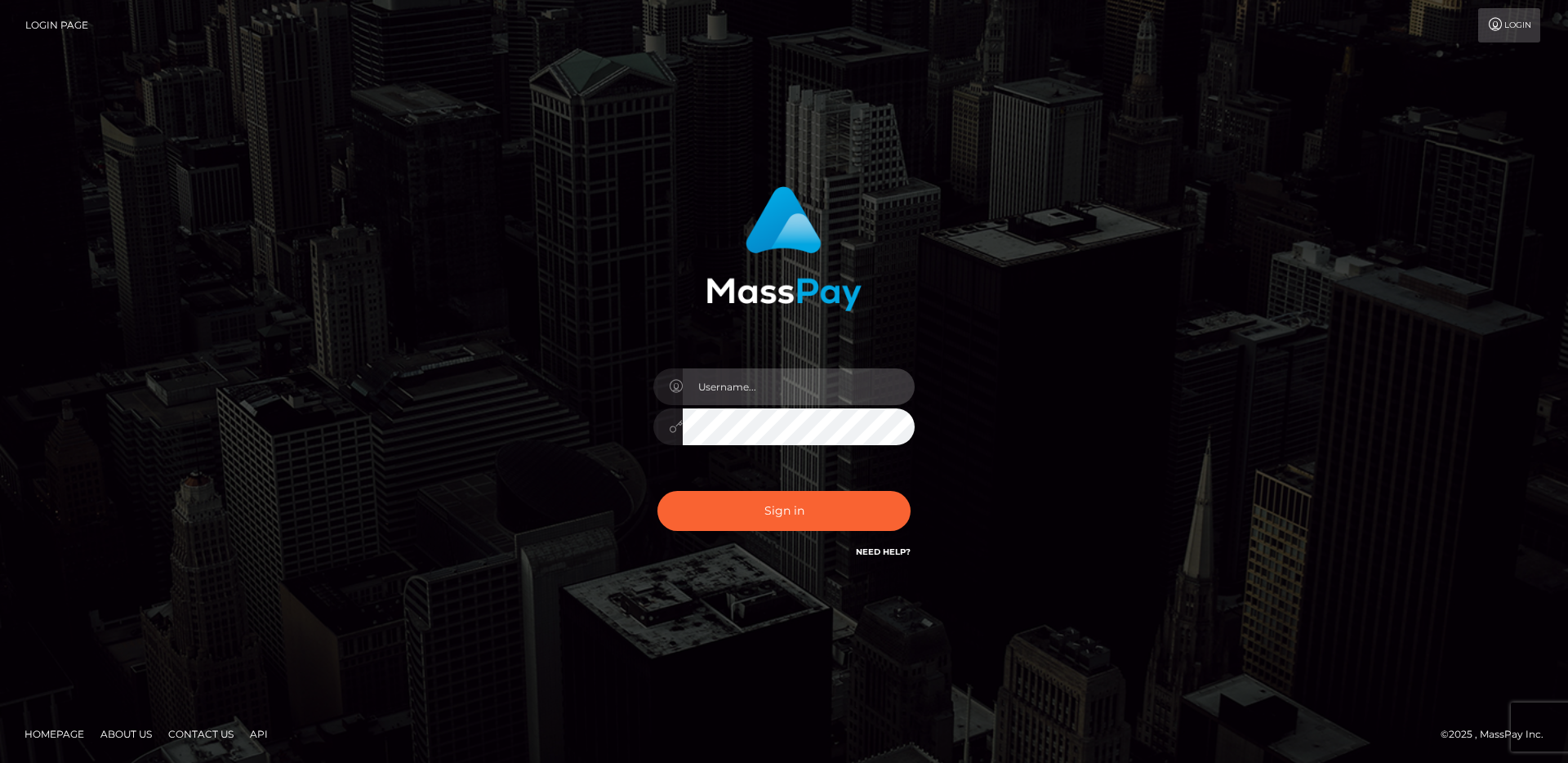
type input "egblue"
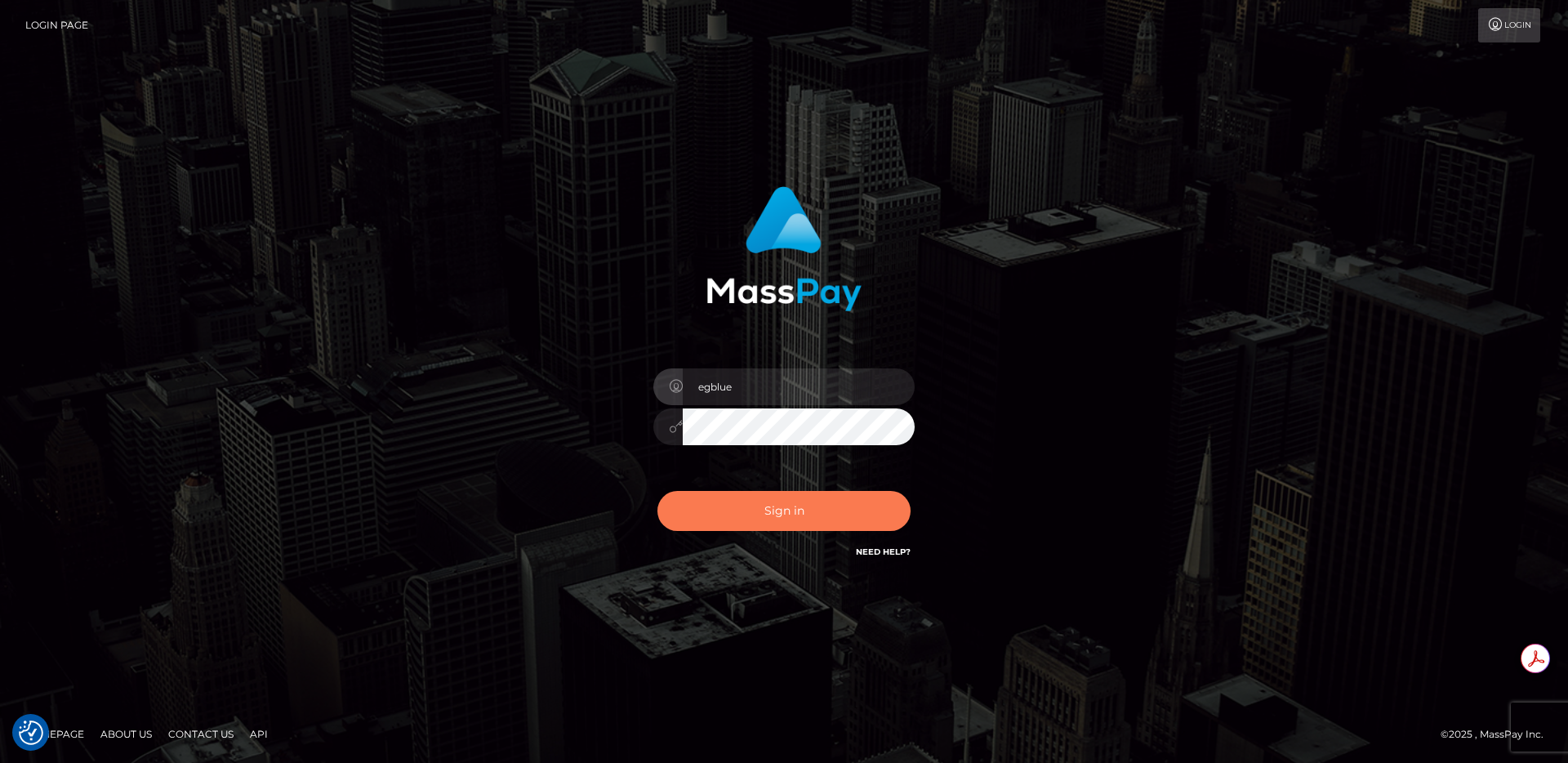
click at [710, 493] on button "Sign in" at bounding box center [783, 511] width 253 height 40
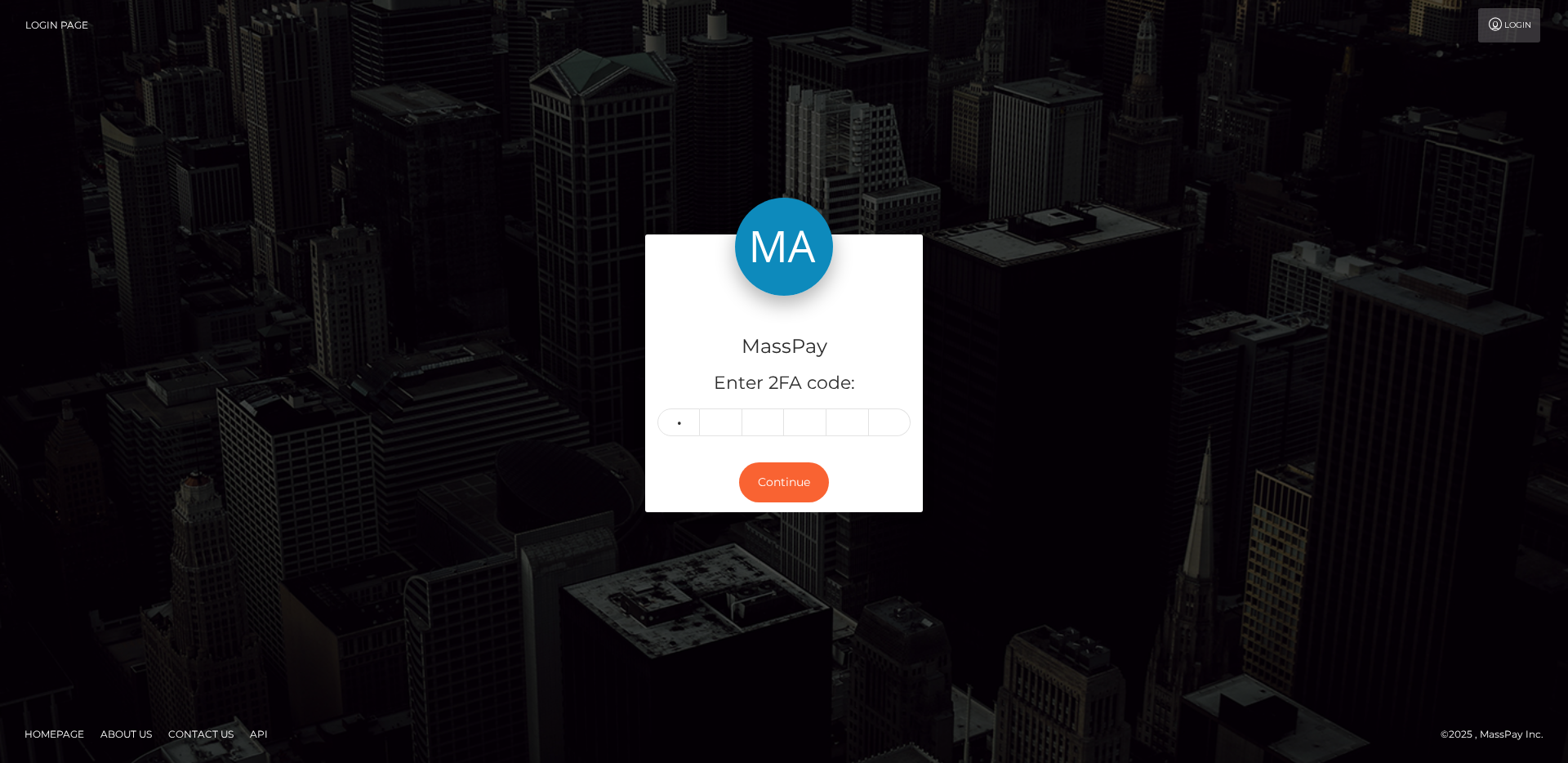
type input "0"
type input "1"
type input "3"
type input "5"
type input "3"
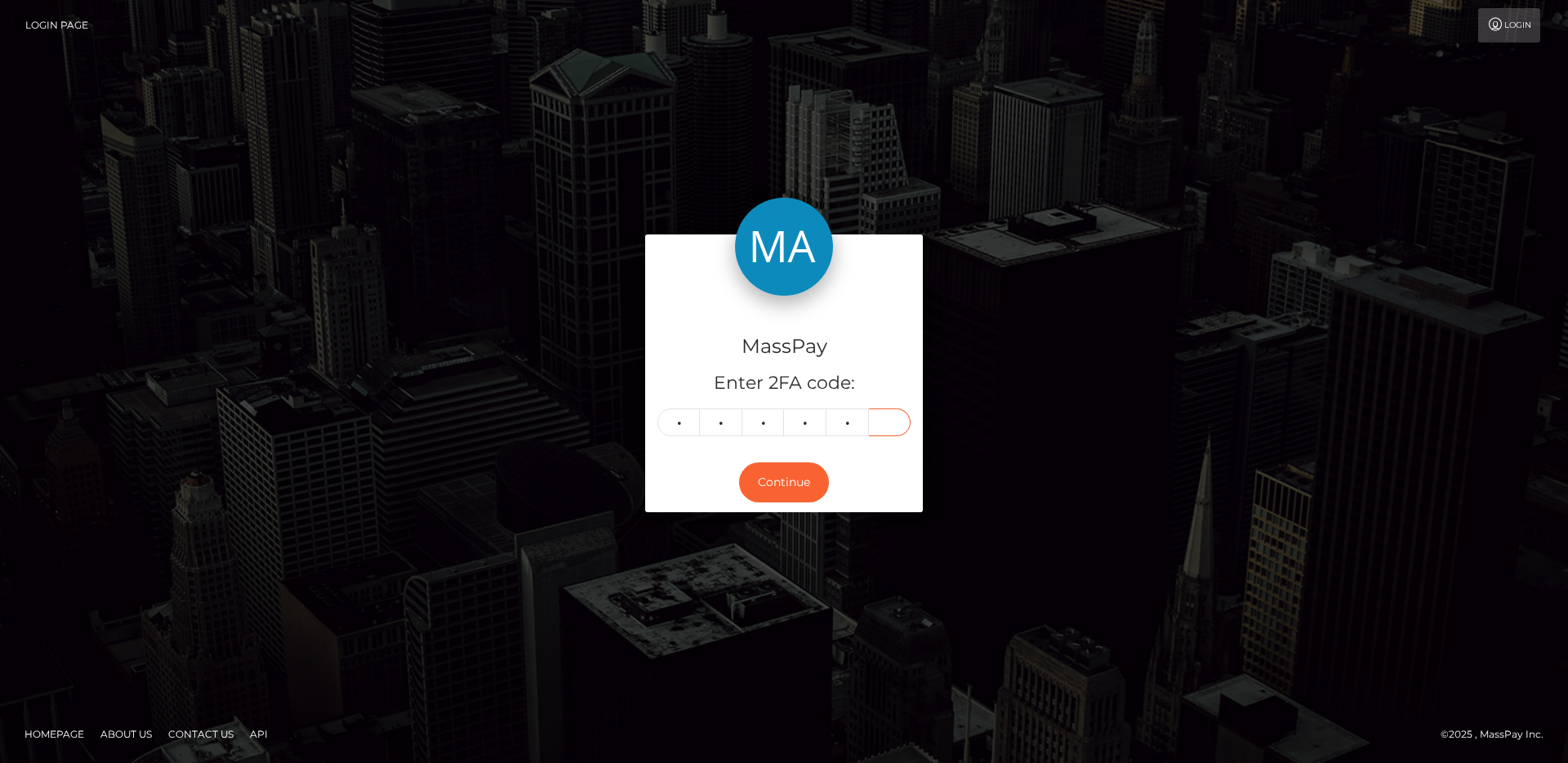
type input "4"
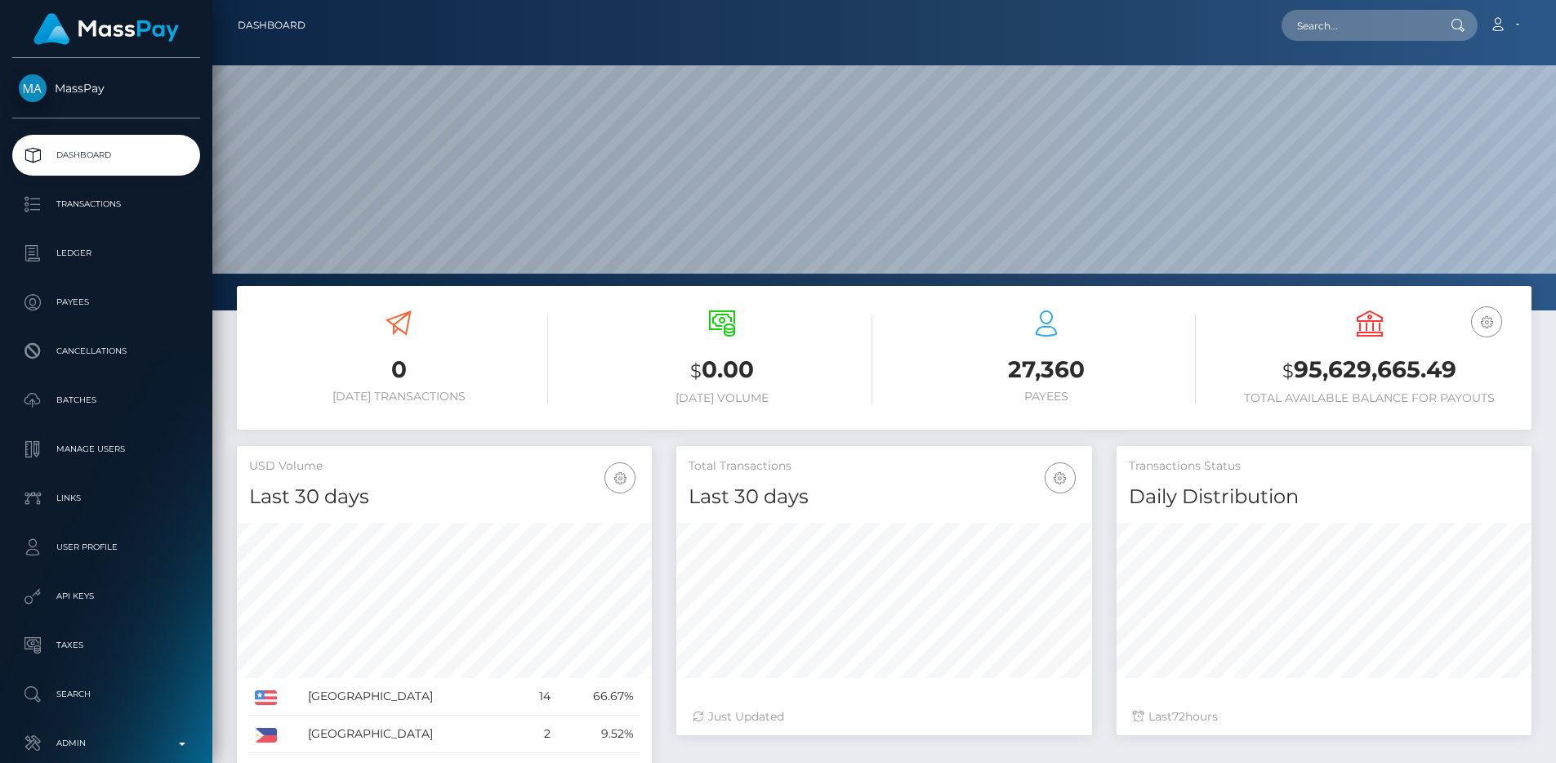
scroll to position [290, 416]
click at [145, 737] on p "Admin" at bounding box center [106, 743] width 175 height 25
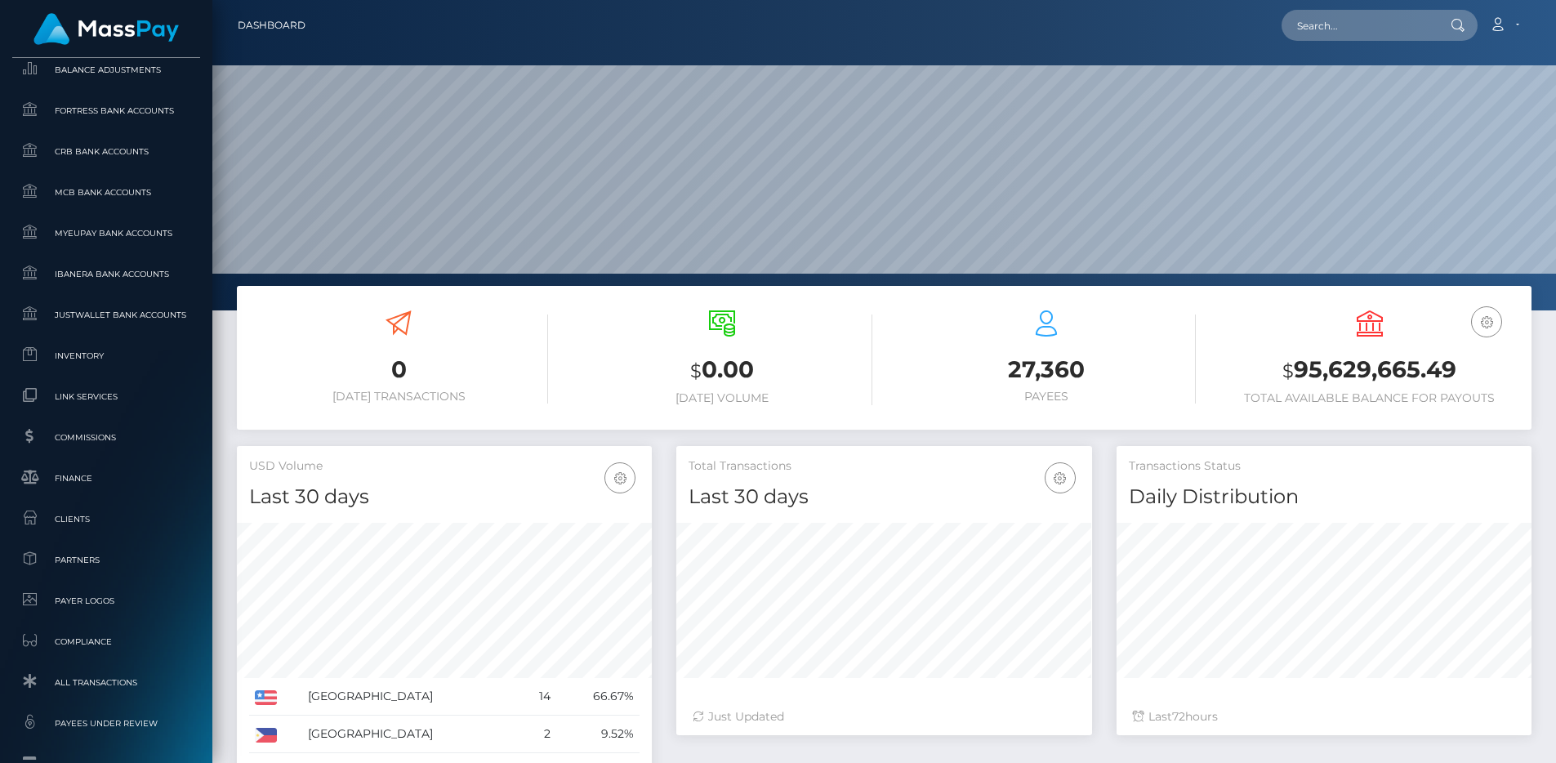
scroll to position [908, 0]
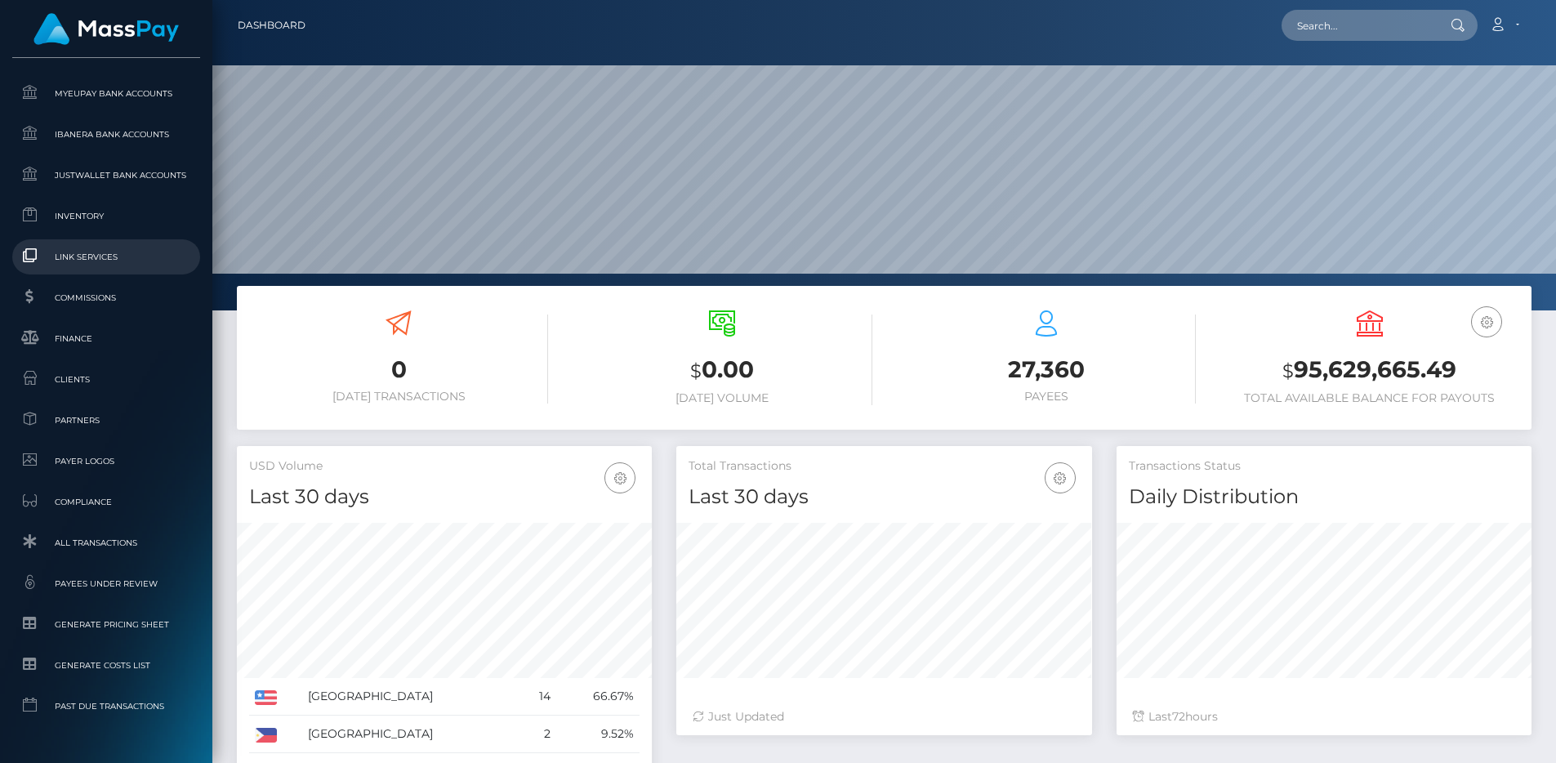
click at [111, 257] on span "Link Services" at bounding box center [106, 256] width 175 height 19
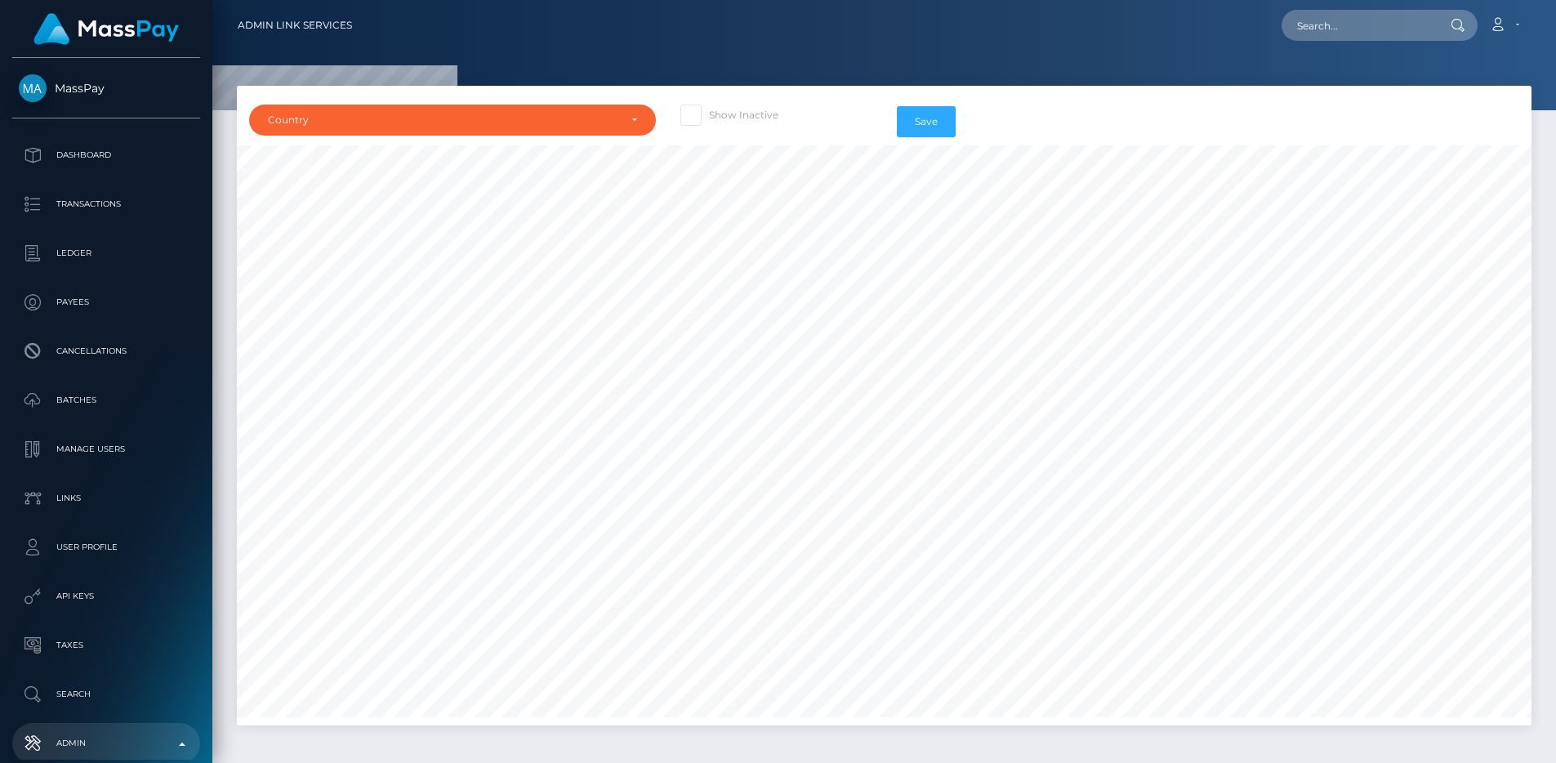
click at [772, 125] on label "Show Inactive" at bounding box center [729, 115] width 98 height 21
click at [720, 115] on input "Show Inactive" at bounding box center [714, 110] width 11 height 11
checkbox input "true"
click at [544, 119] on div "Country" at bounding box center [443, 120] width 350 height 13
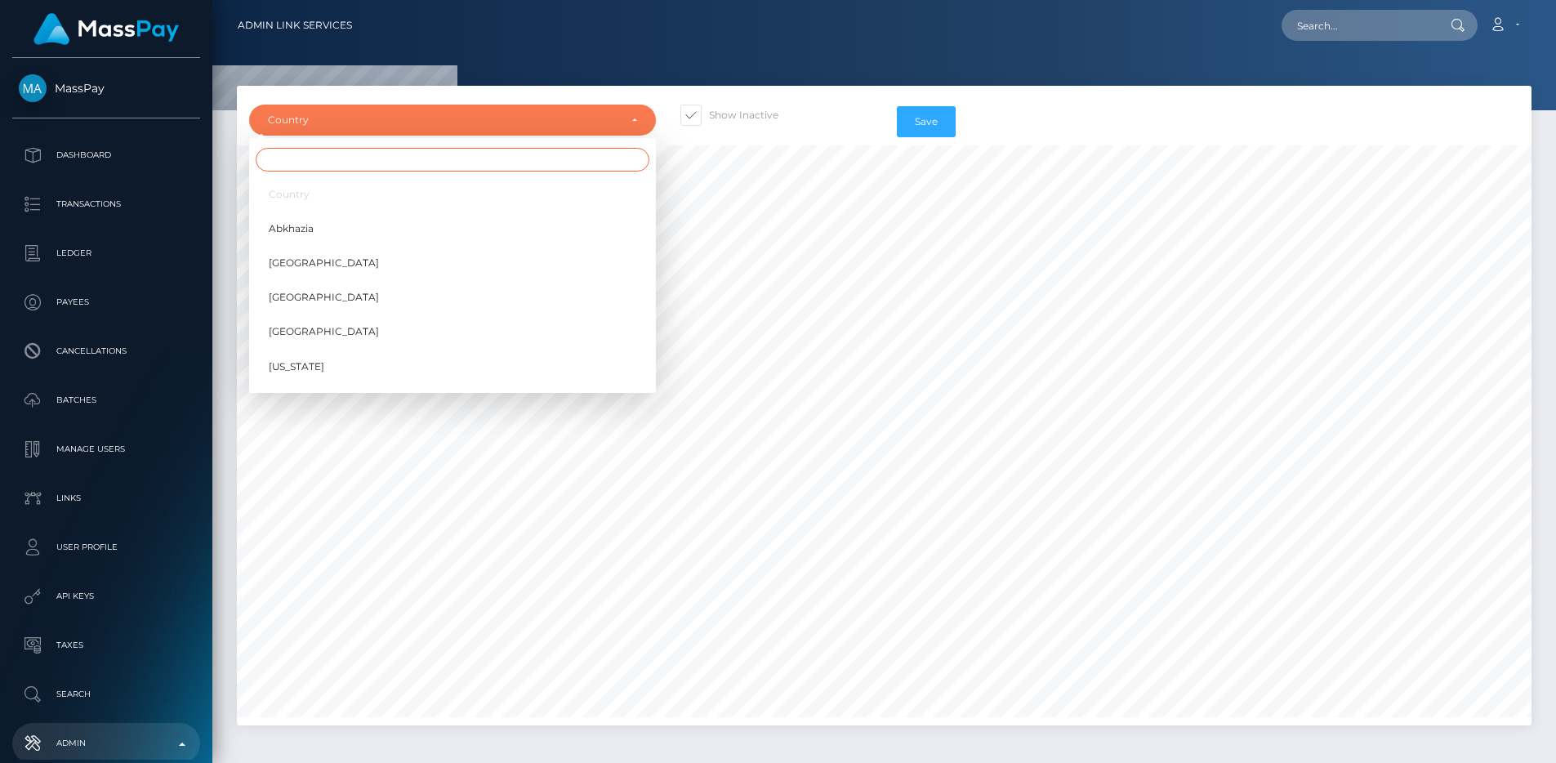
click at [487, 166] on input "Search" at bounding box center [453, 160] width 394 height 24
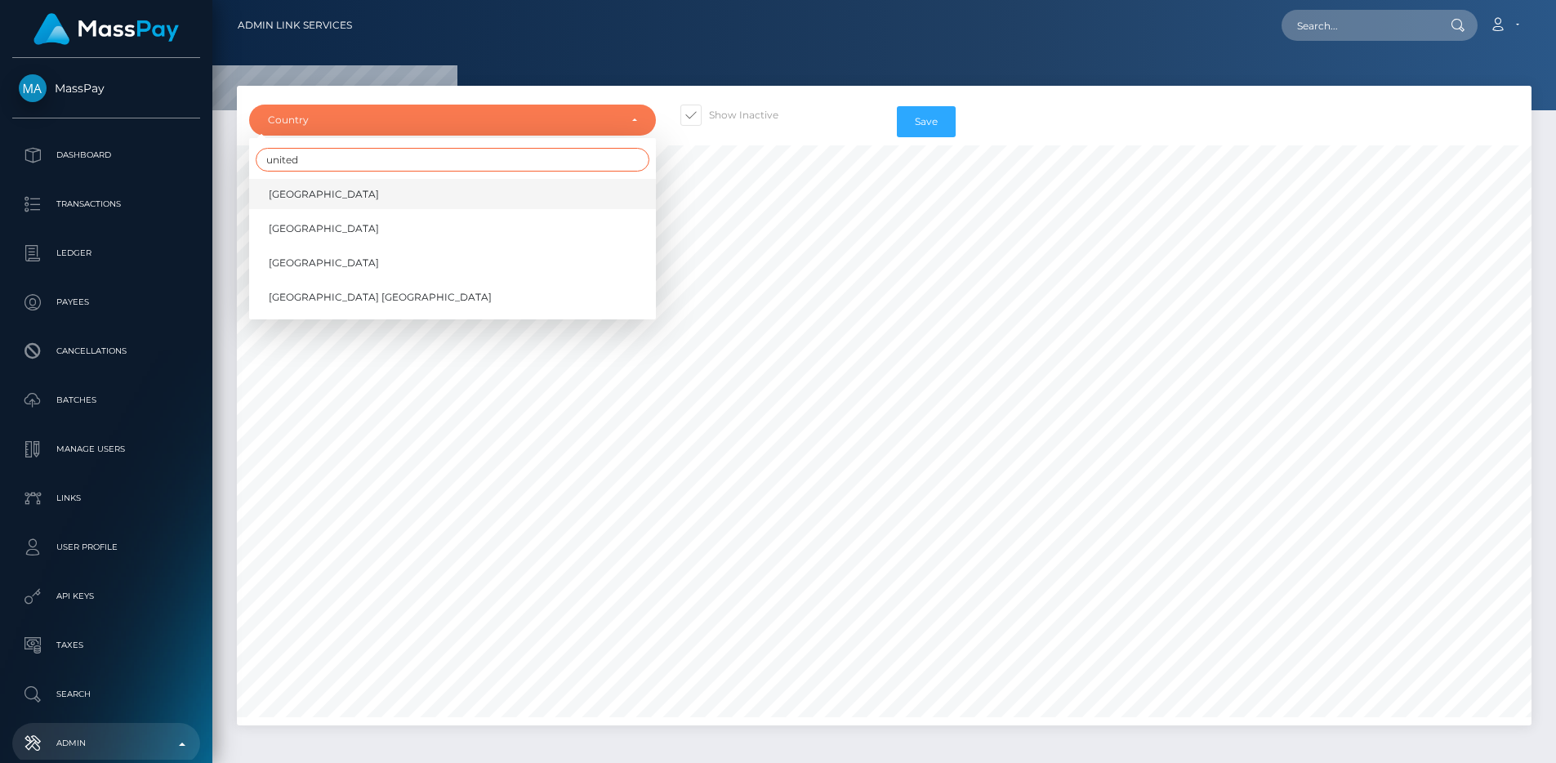
type input "united"
click at [408, 194] on link "[GEOGRAPHIC_DATA]" at bounding box center [452, 194] width 407 height 30
select select "AE"
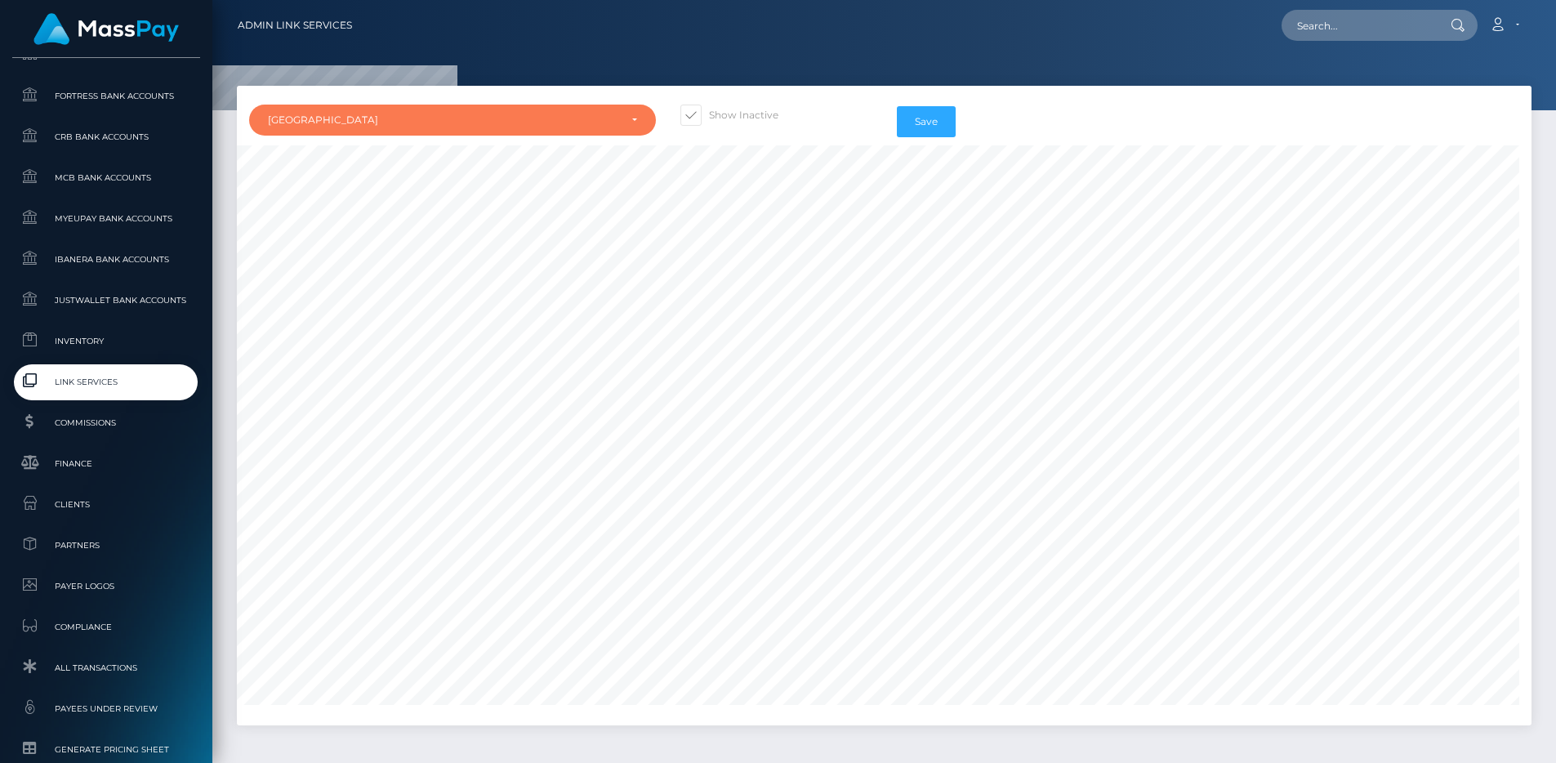
scroll to position [998, 0]
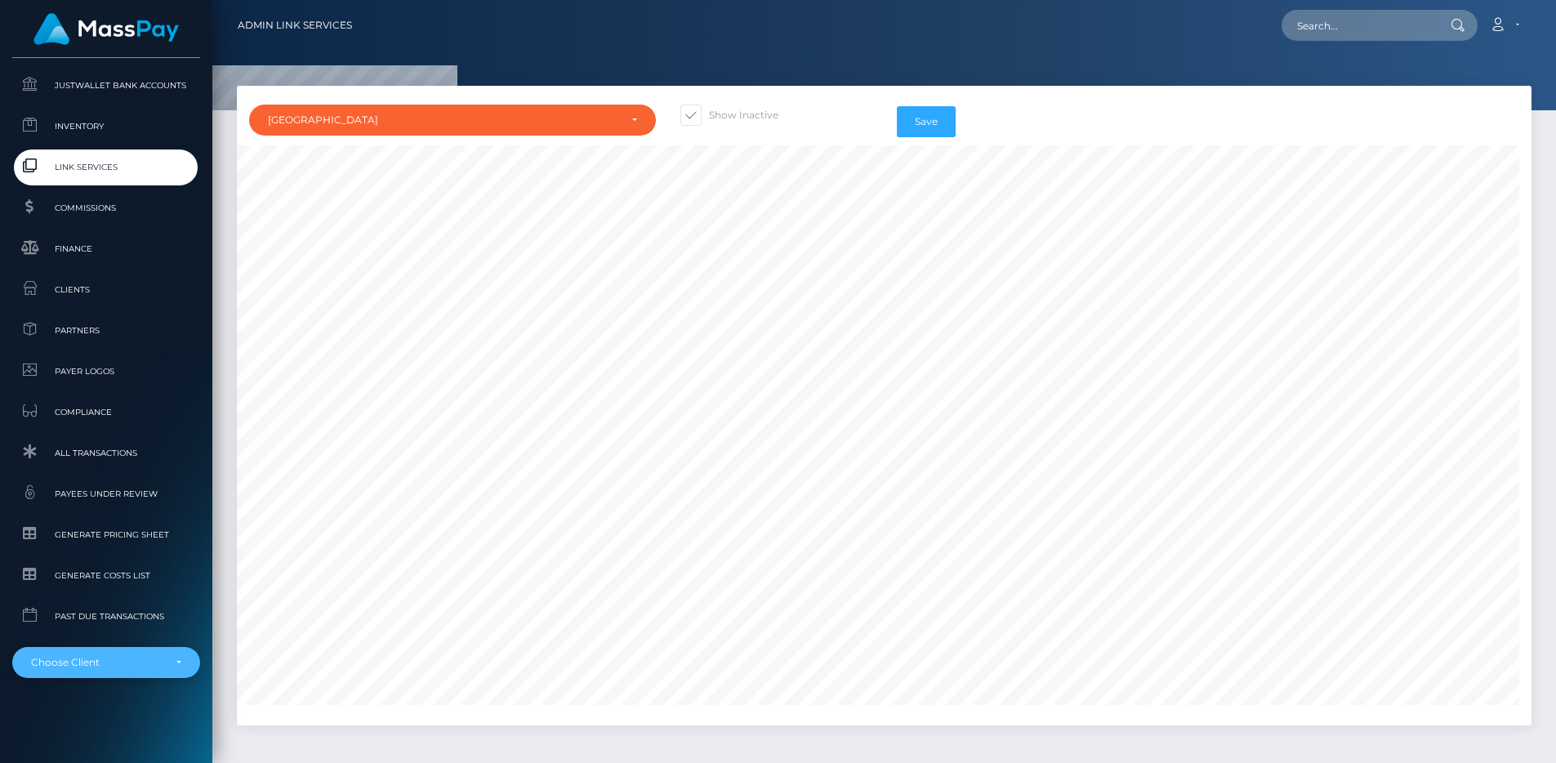
click at [100, 656] on div "Choose Client" at bounding box center [96, 662] width 131 height 13
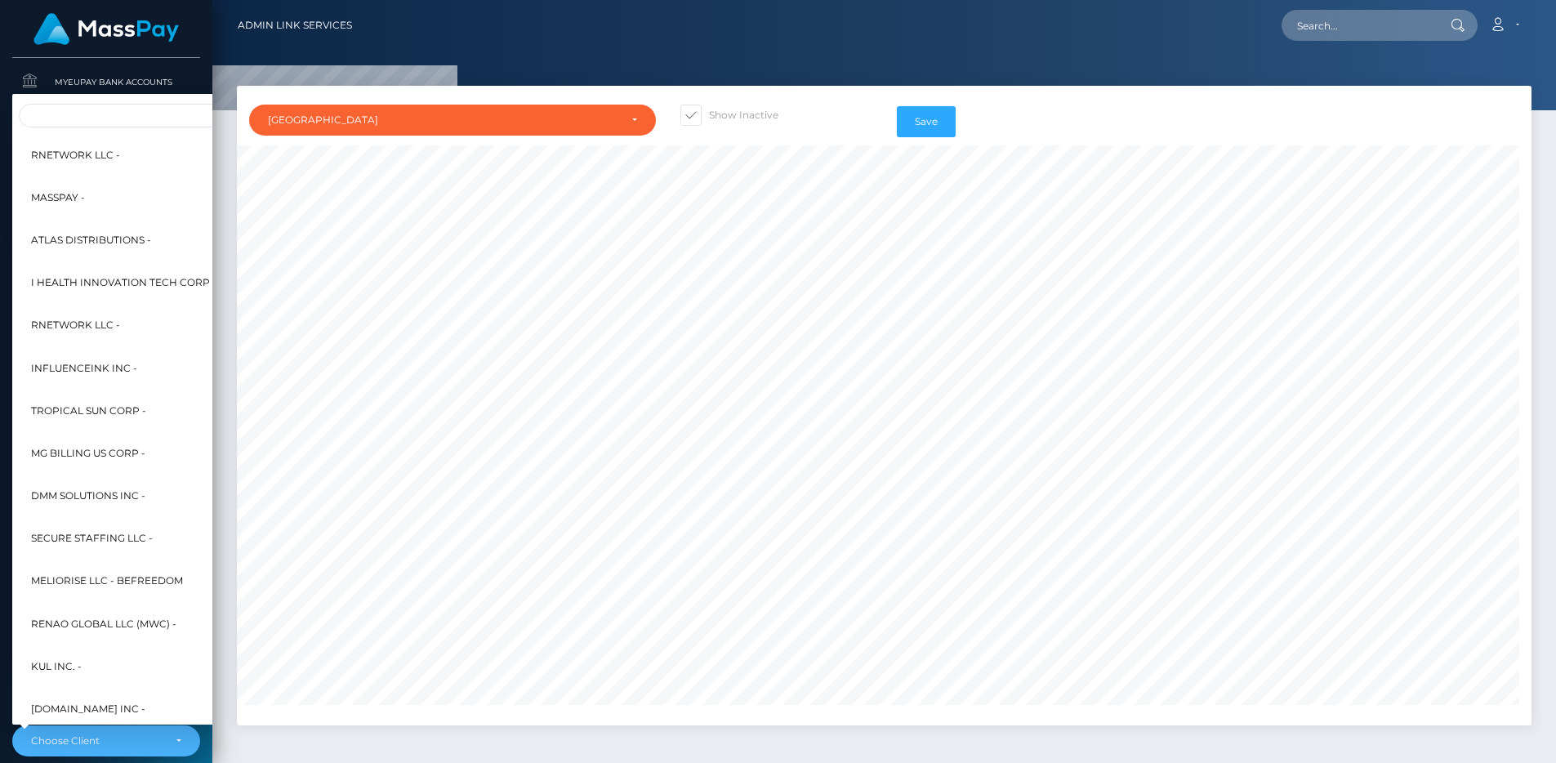
scroll to position [305, 0]
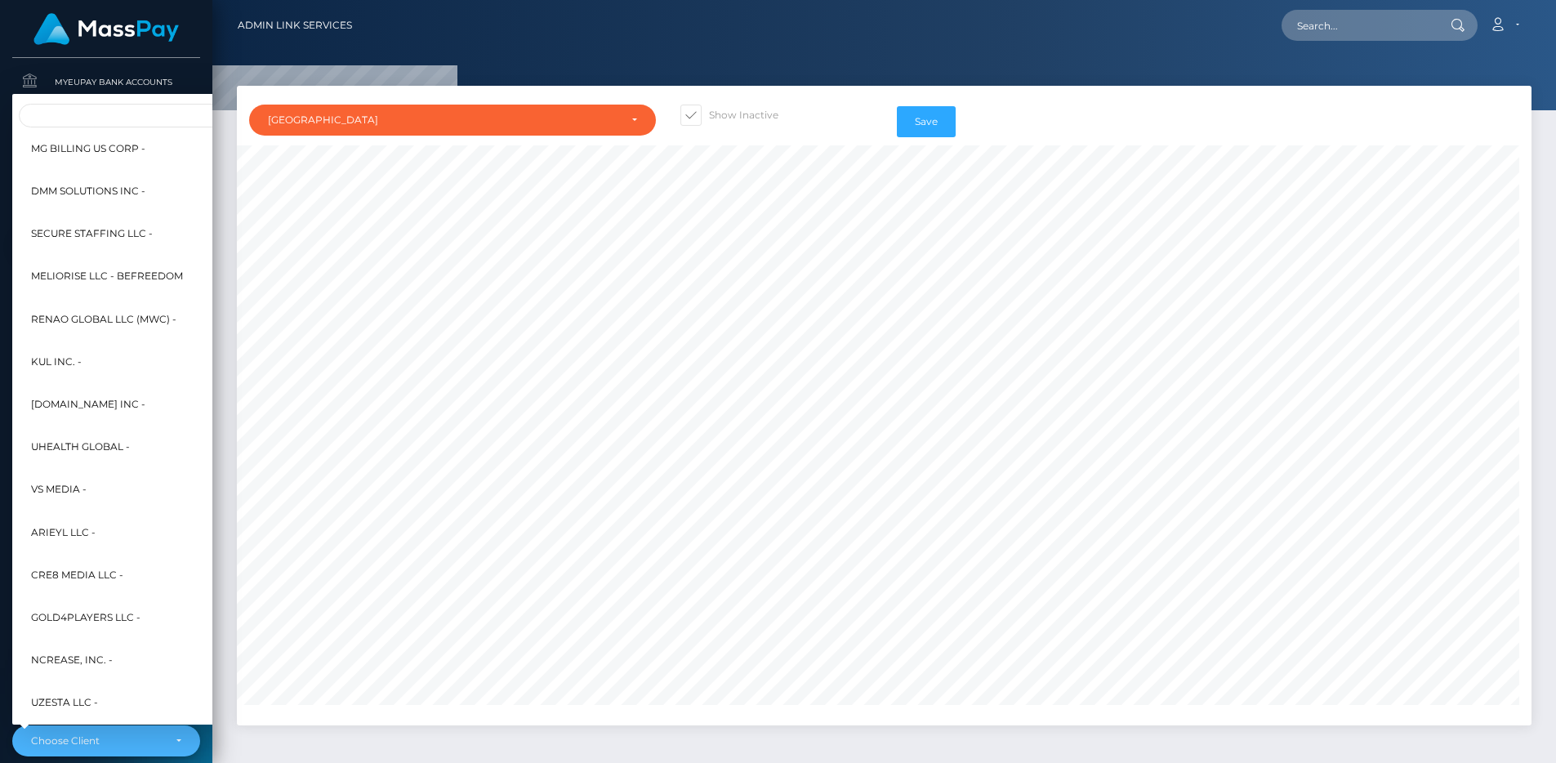
click at [181, 734] on div "Choose Client" at bounding box center [106, 740] width 188 height 31
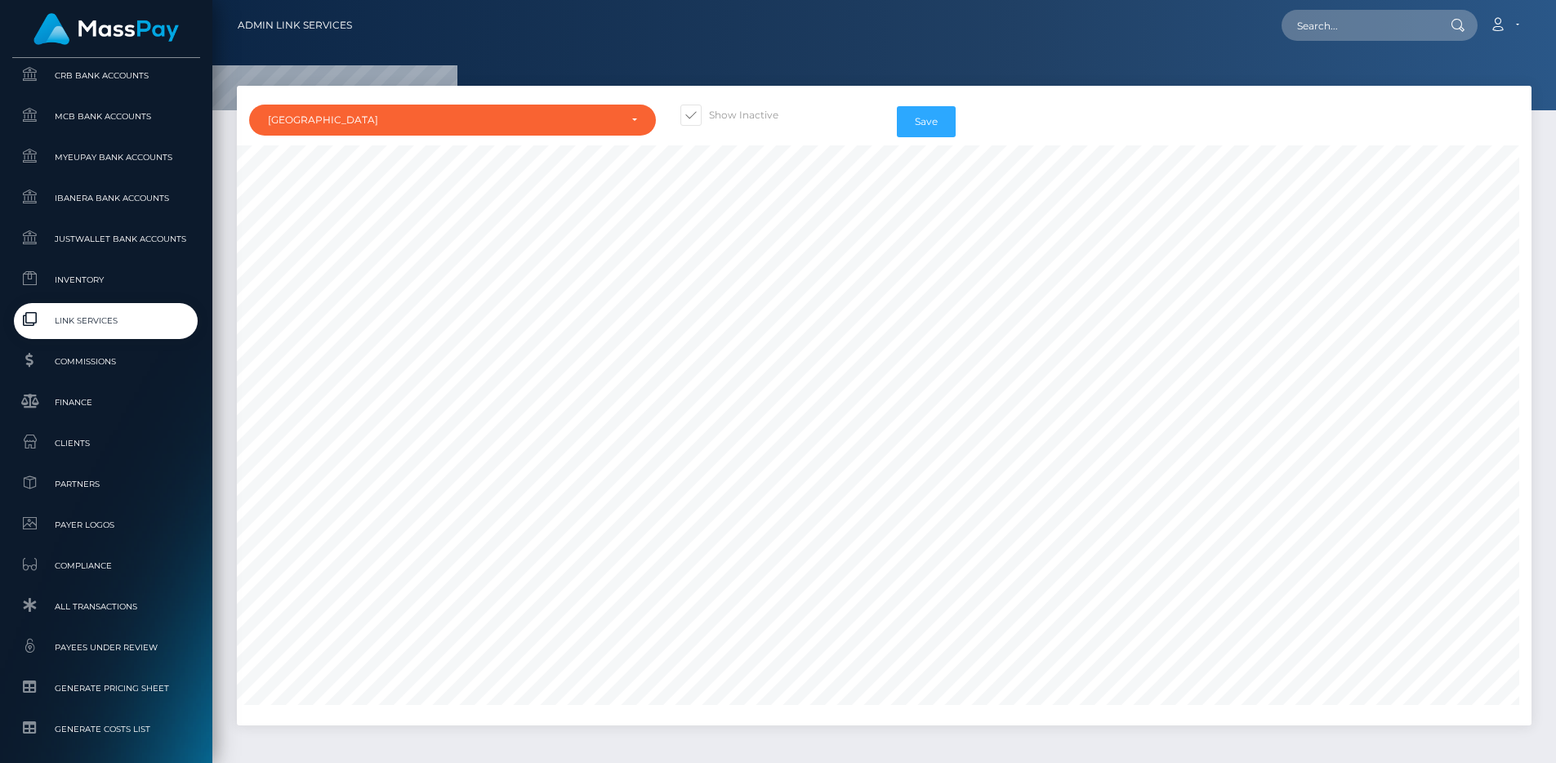
scroll to position [1010, 0]
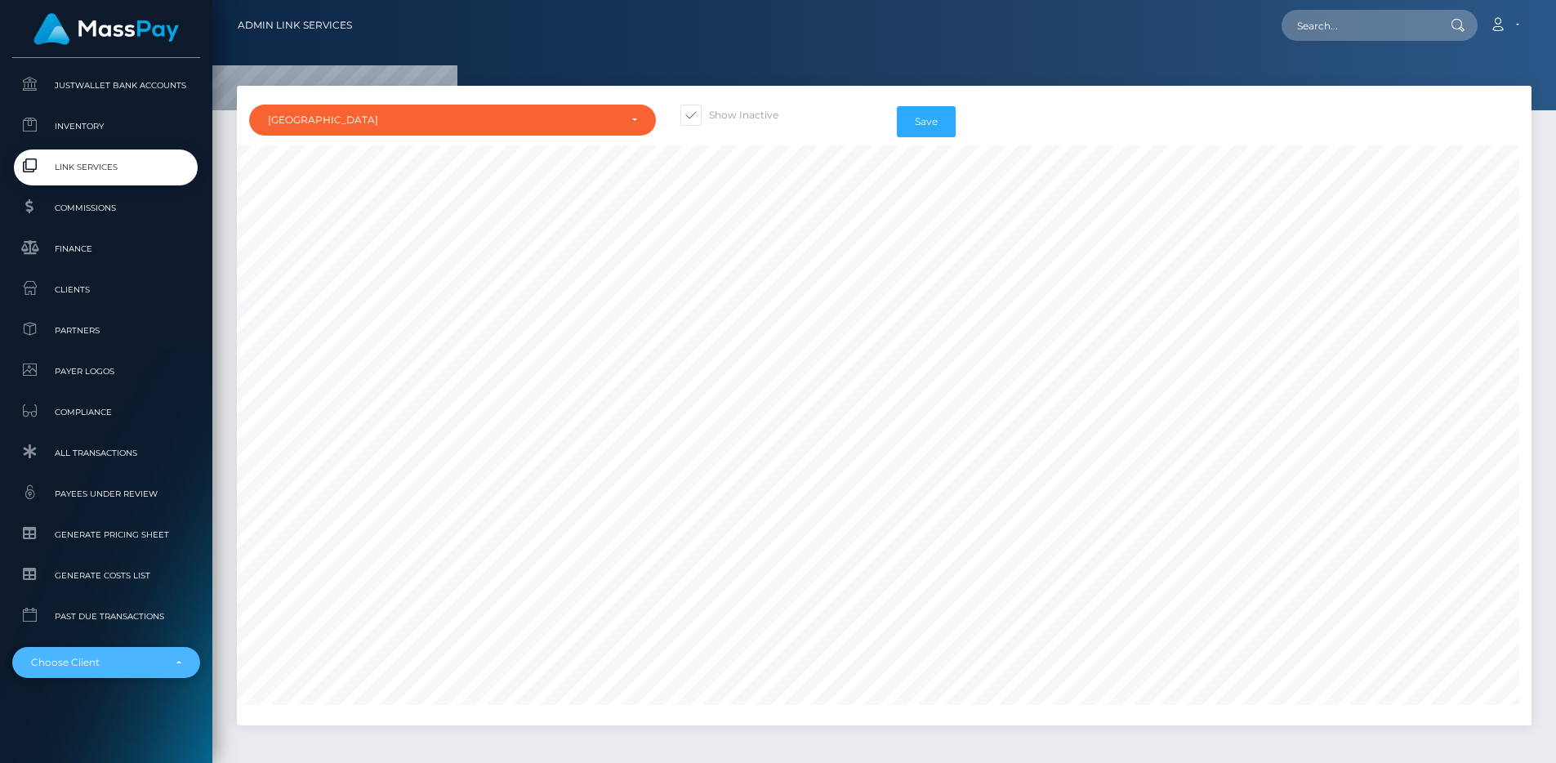
click at [85, 660] on div "Choose Client" at bounding box center [106, 662] width 188 height 31
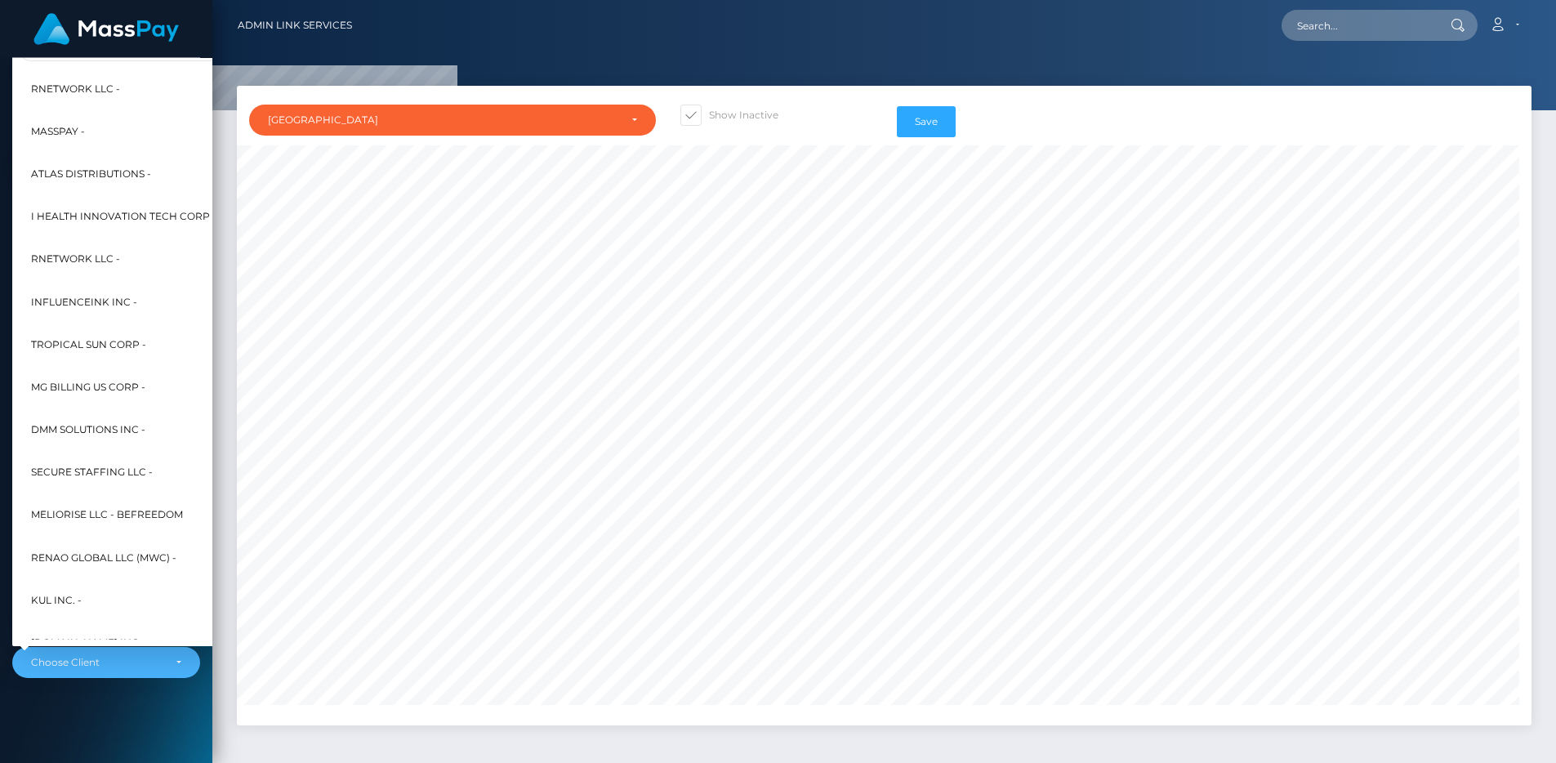
scroll to position [753, 0]
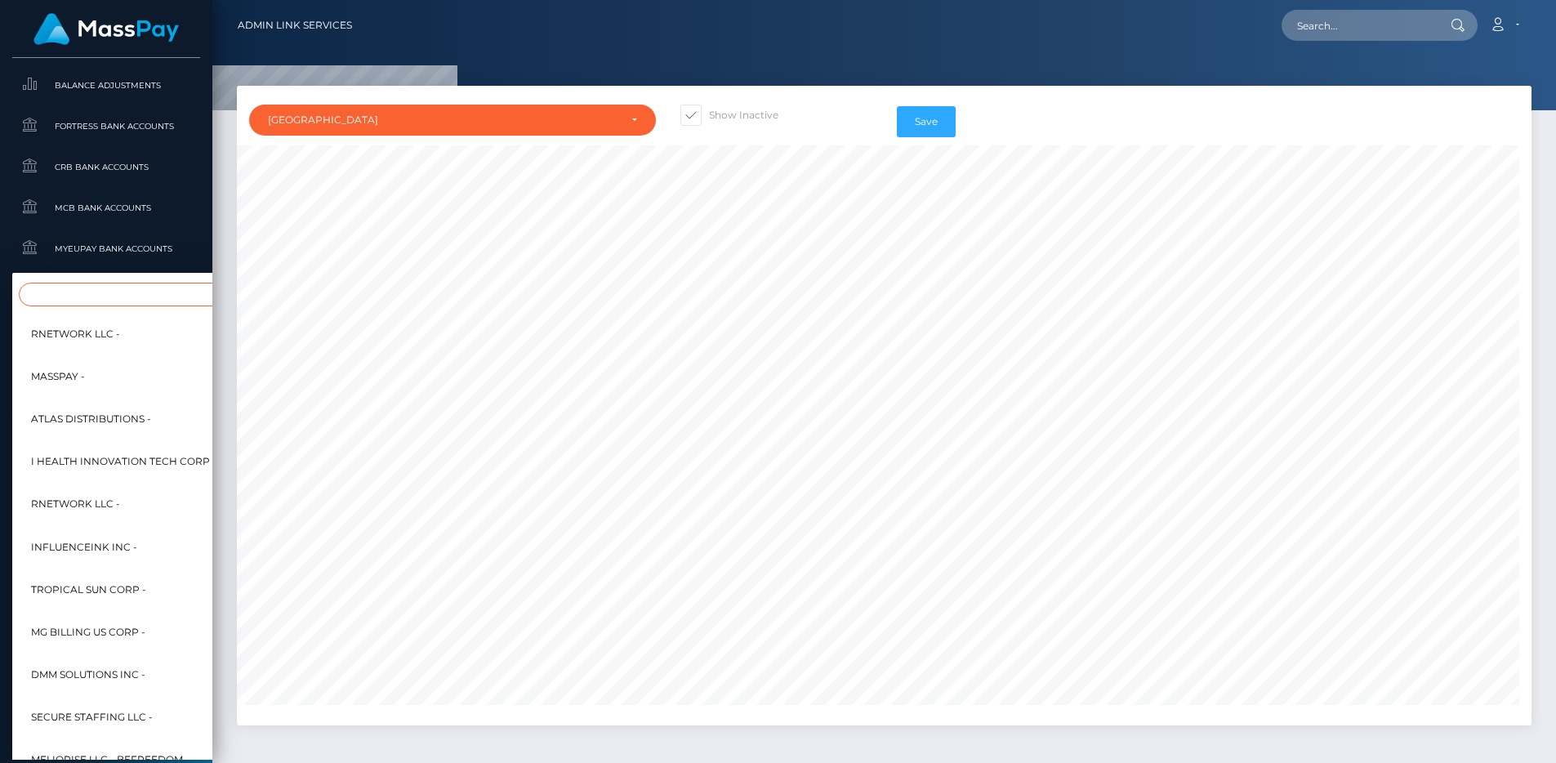
click at [95, 297] on input "Search" at bounding box center [198, 295] width 359 height 24
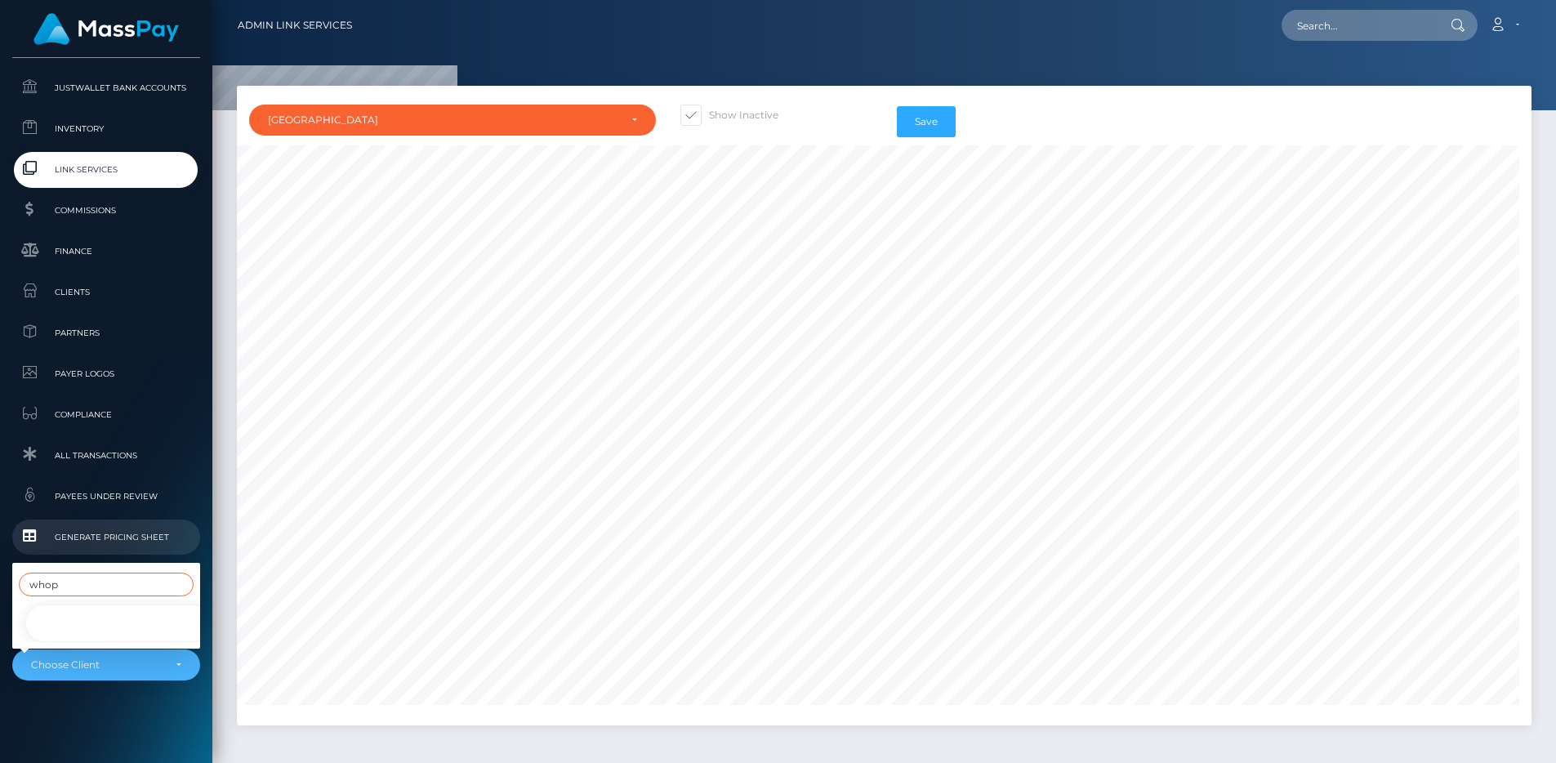
scroll to position [998, 0]
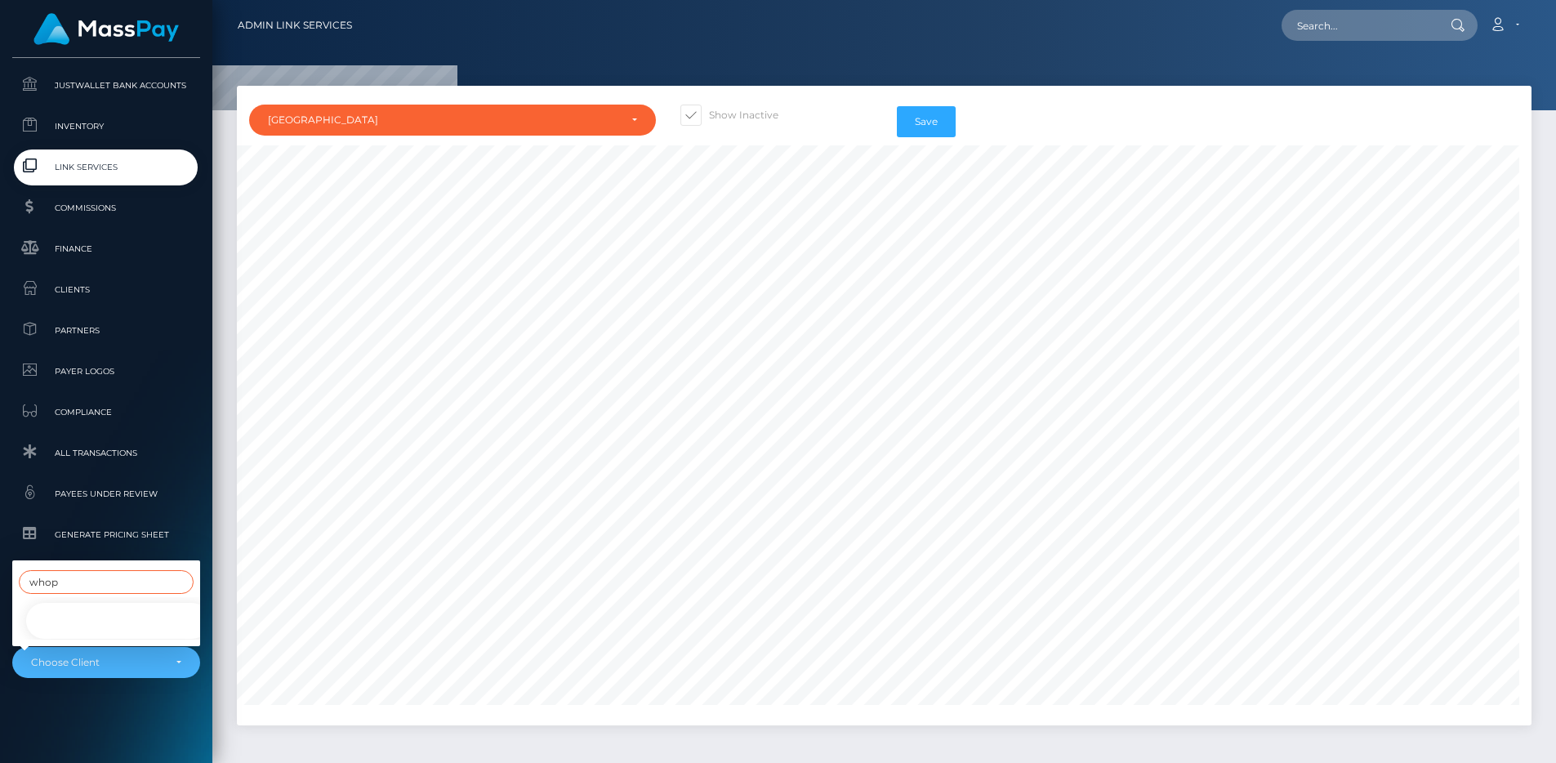
type input "whop"
click at [47, 603] on link "Whop Inc -" at bounding box center [119, 621] width 188 height 37
select select "338"
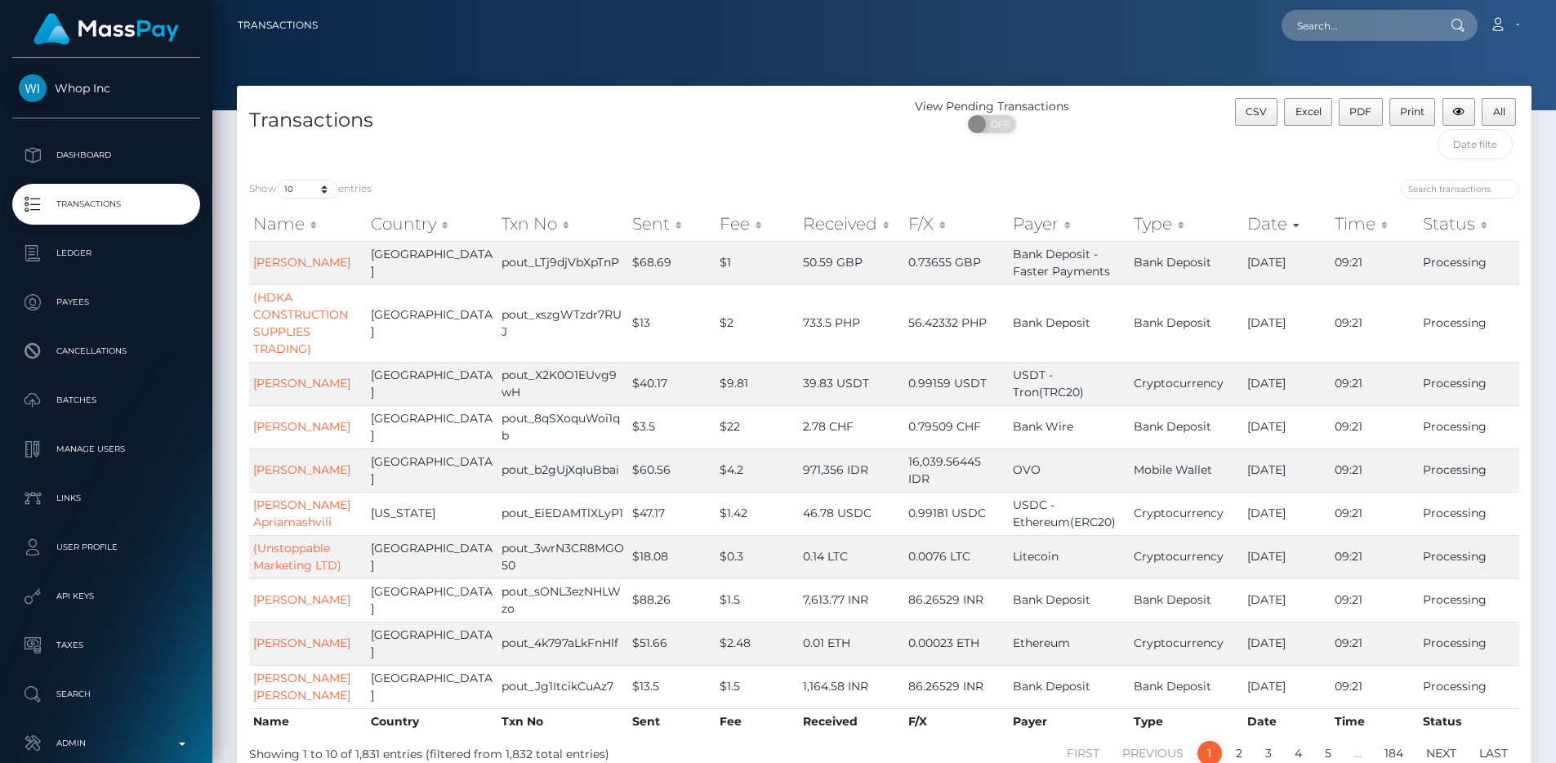
click at [311, 205] on div "Name Country Txn No Sent Fee Received F/X Payer Type Date Time Status Name Coun…" at bounding box center [884, 471] width 1295 height 536
click at [308, 180] on select "10 25 50 100 250 500 1,000 3,500 All" at bounding box center [307, 189] width 61 height 19
select select "250"
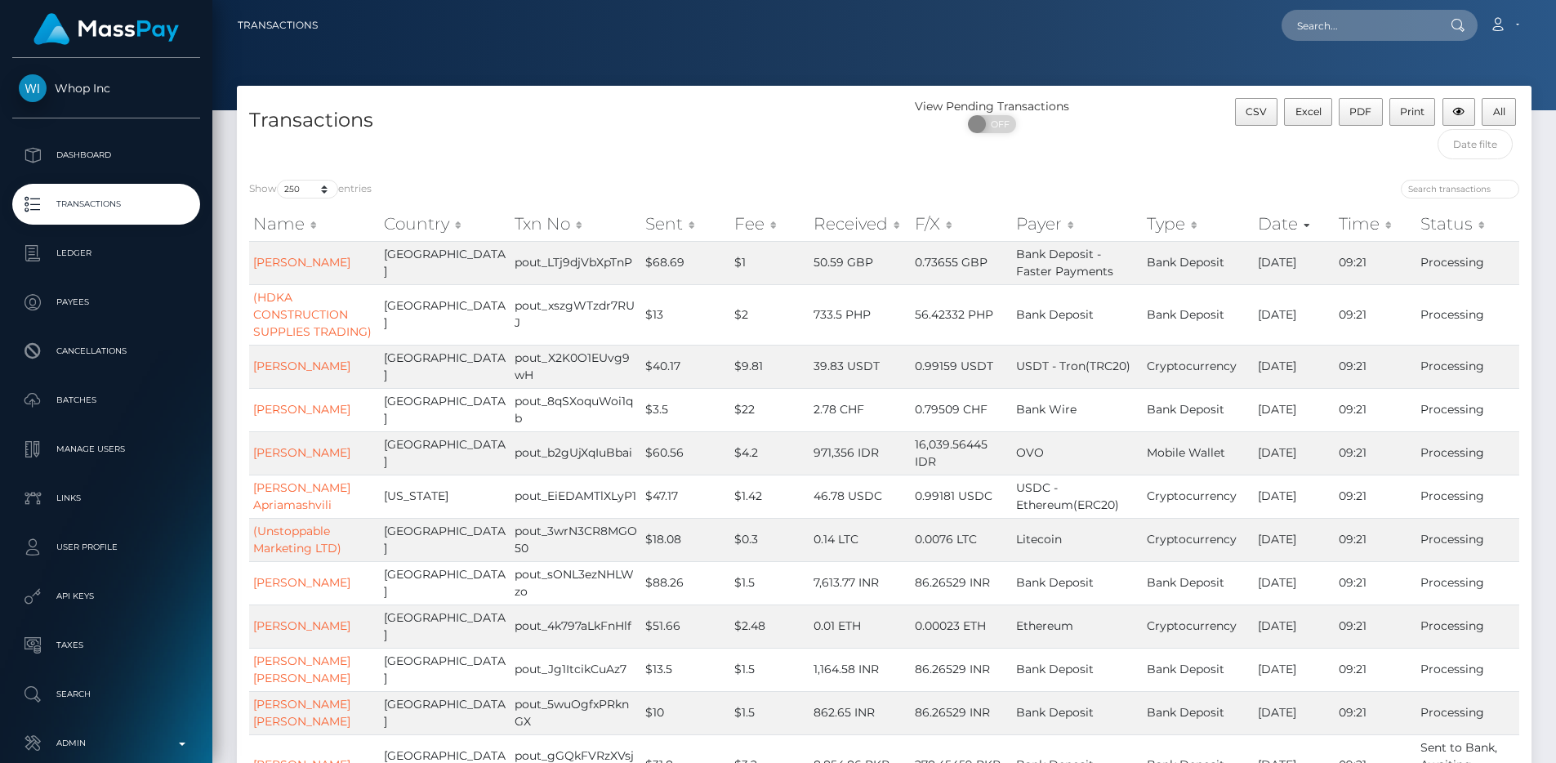
click at [570, 148] on div "Transactions" at bounding box center [561, 132] width 648 height 69
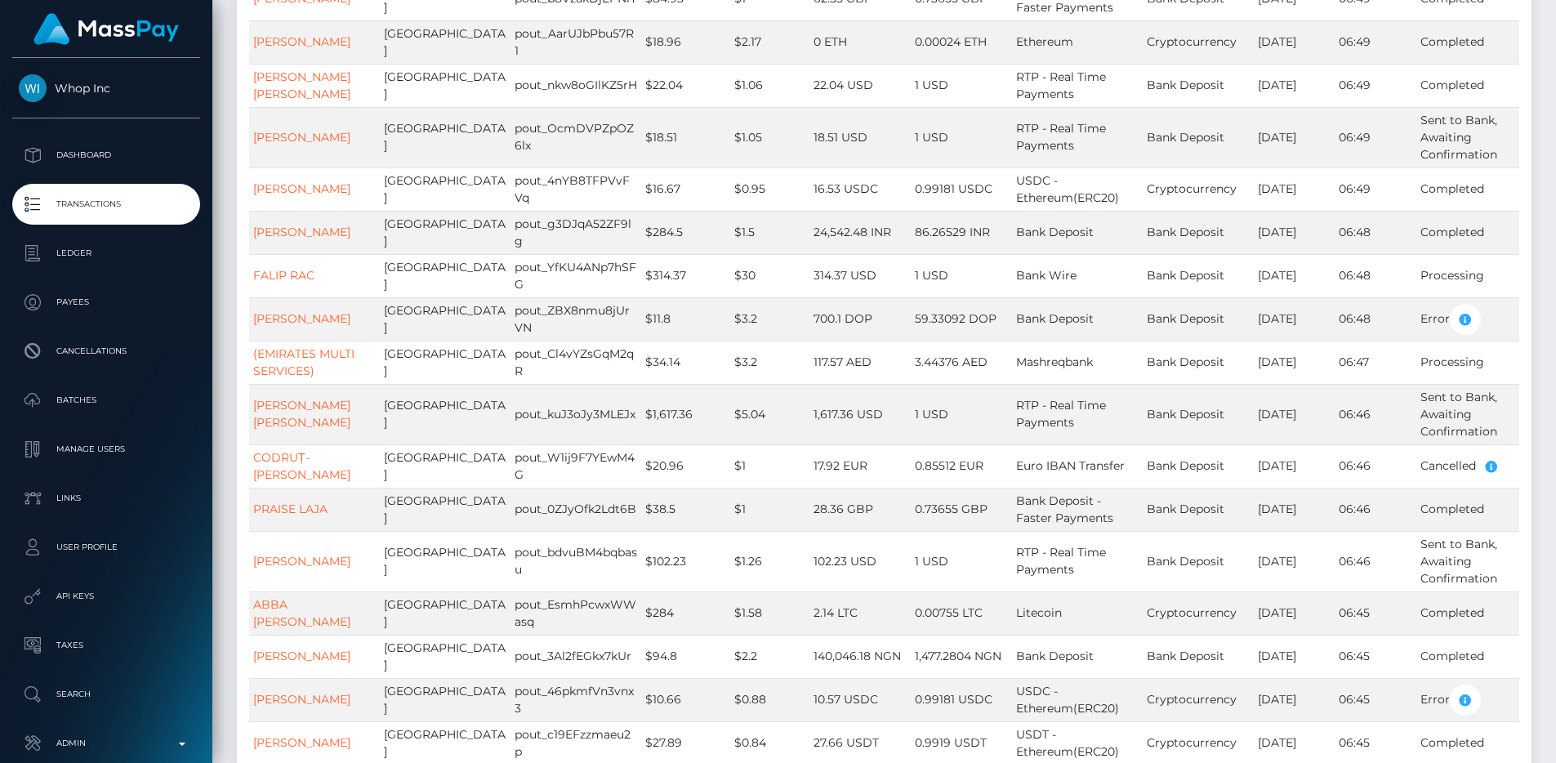
scroll to position [11330, 0]
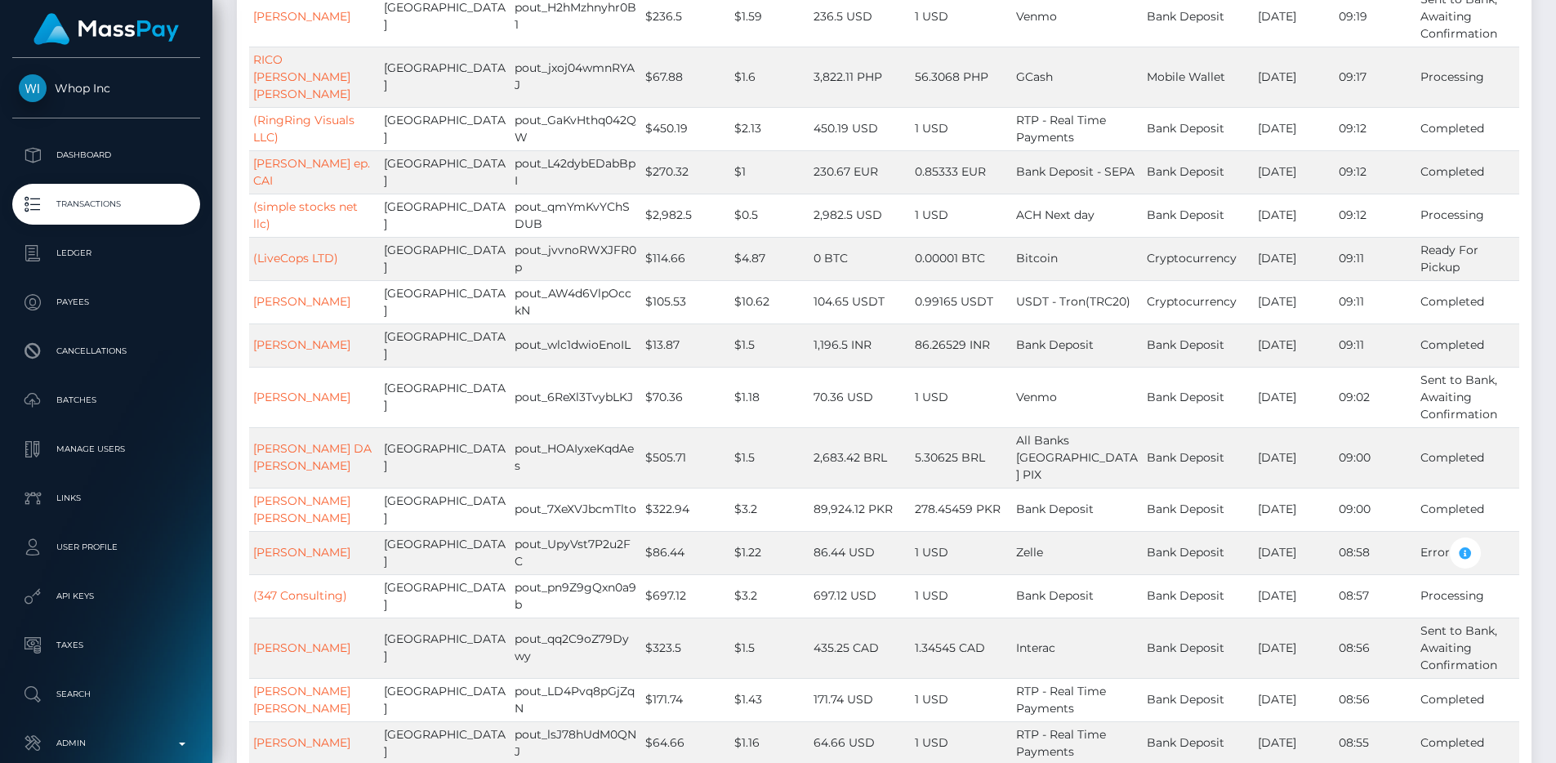
scroll to position [0, 0]
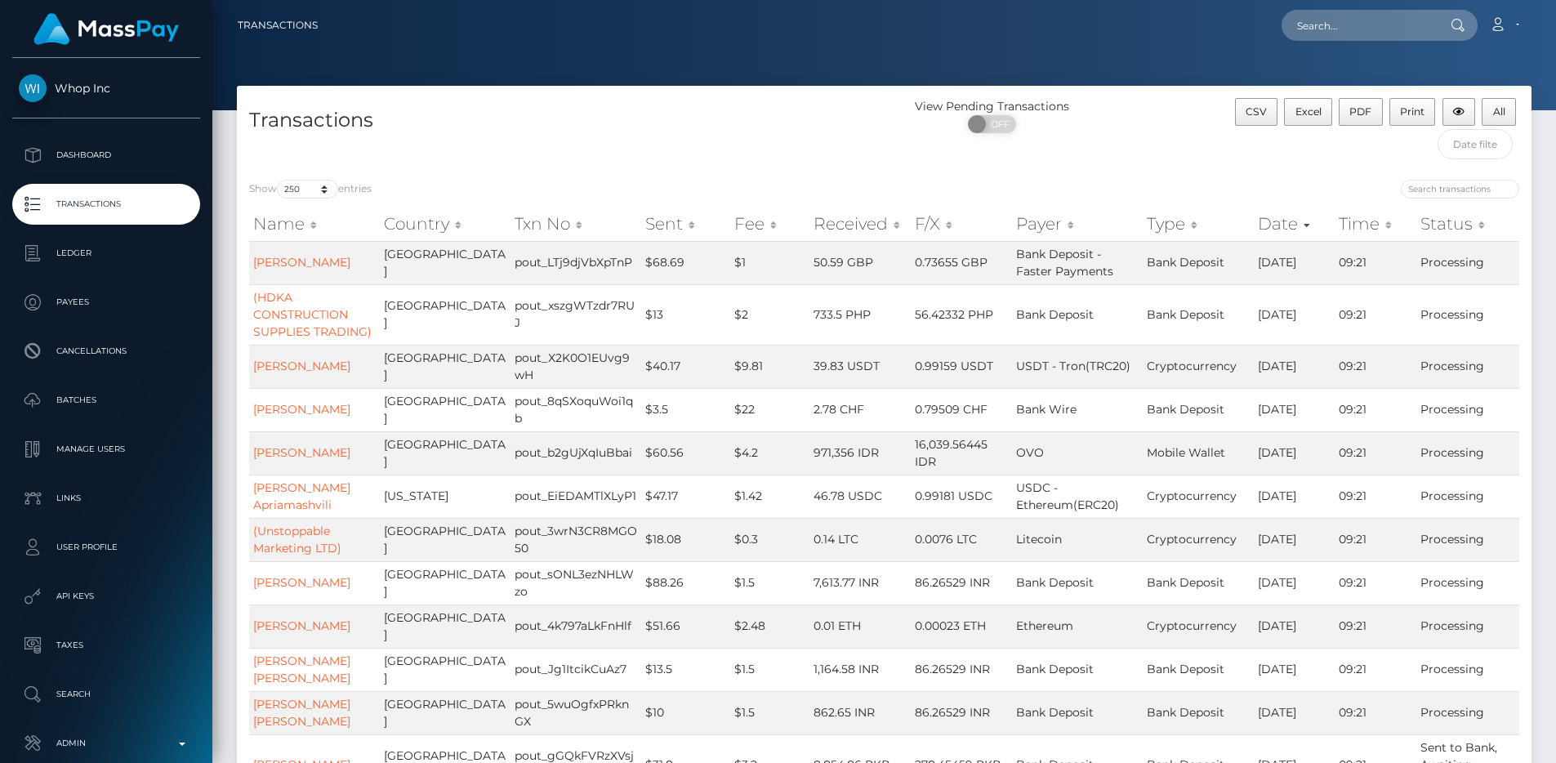
click at [796, 126] on h4 "Transactions" at bounding box center [560, 120] width 623 height 29
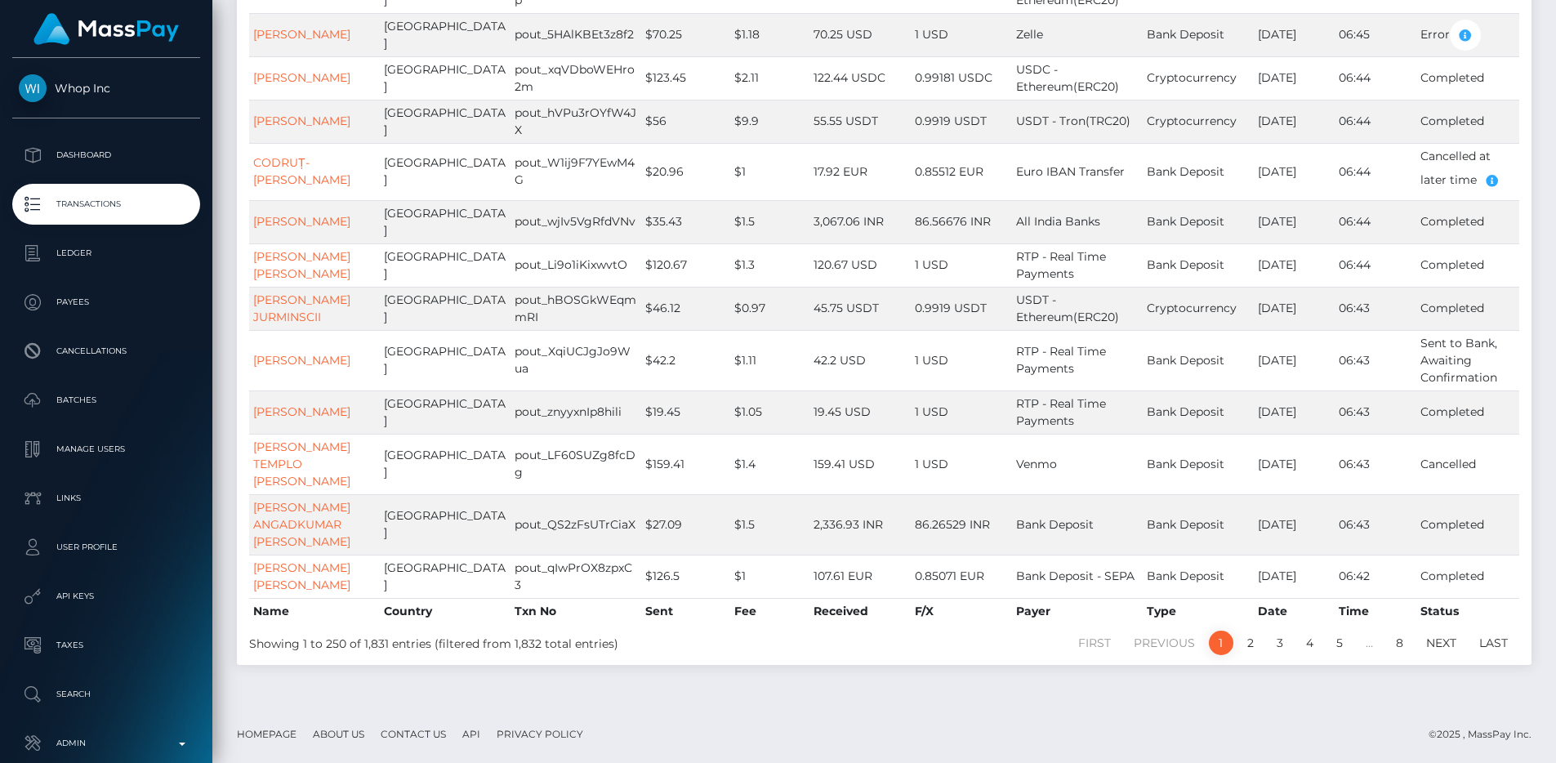
scroll to position [11330, 0]
click at [1244, 640] on link "2" at bounding box center [1250, 643] width 25 height 25
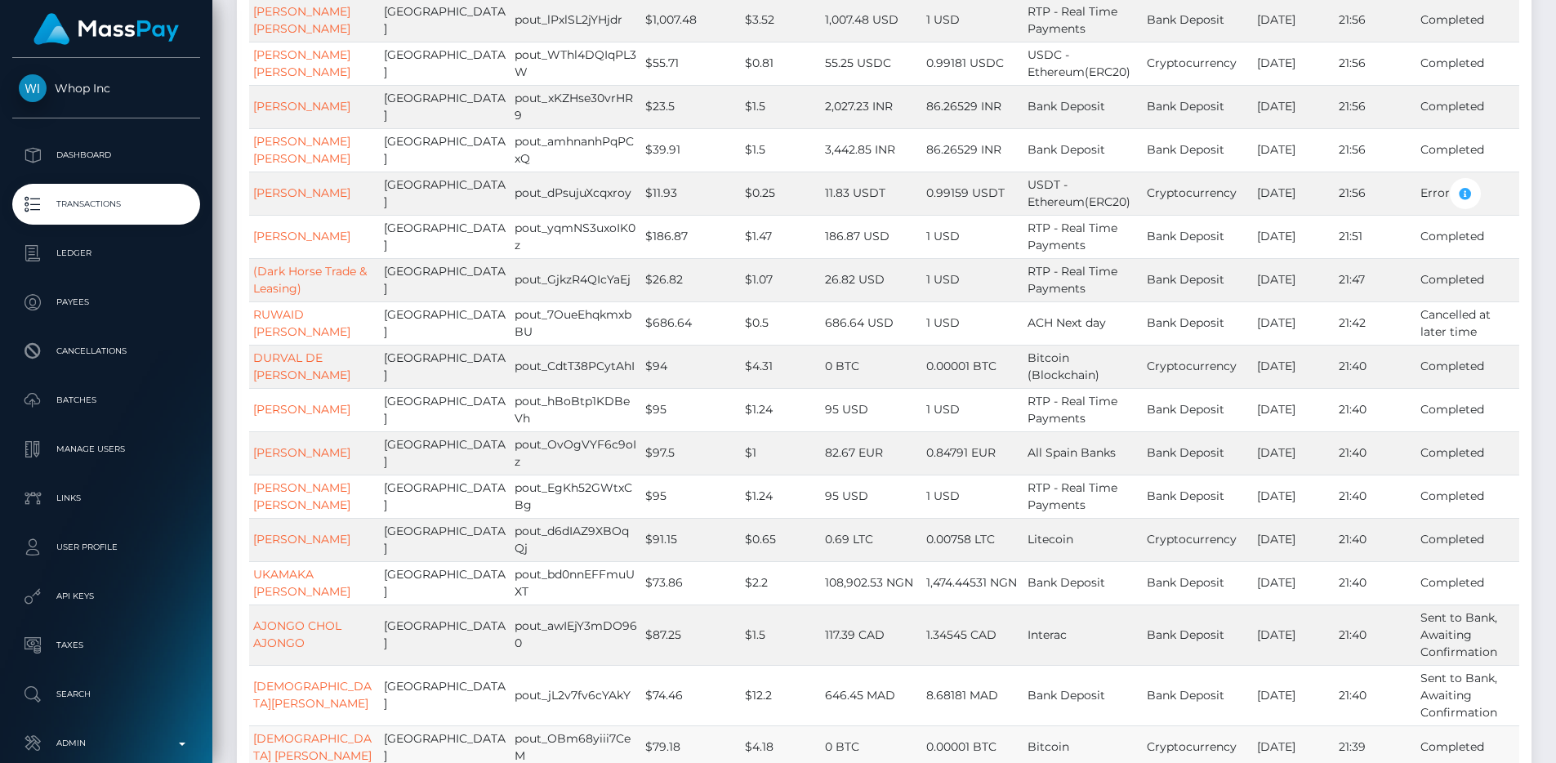
scroll to position [8143, 0]
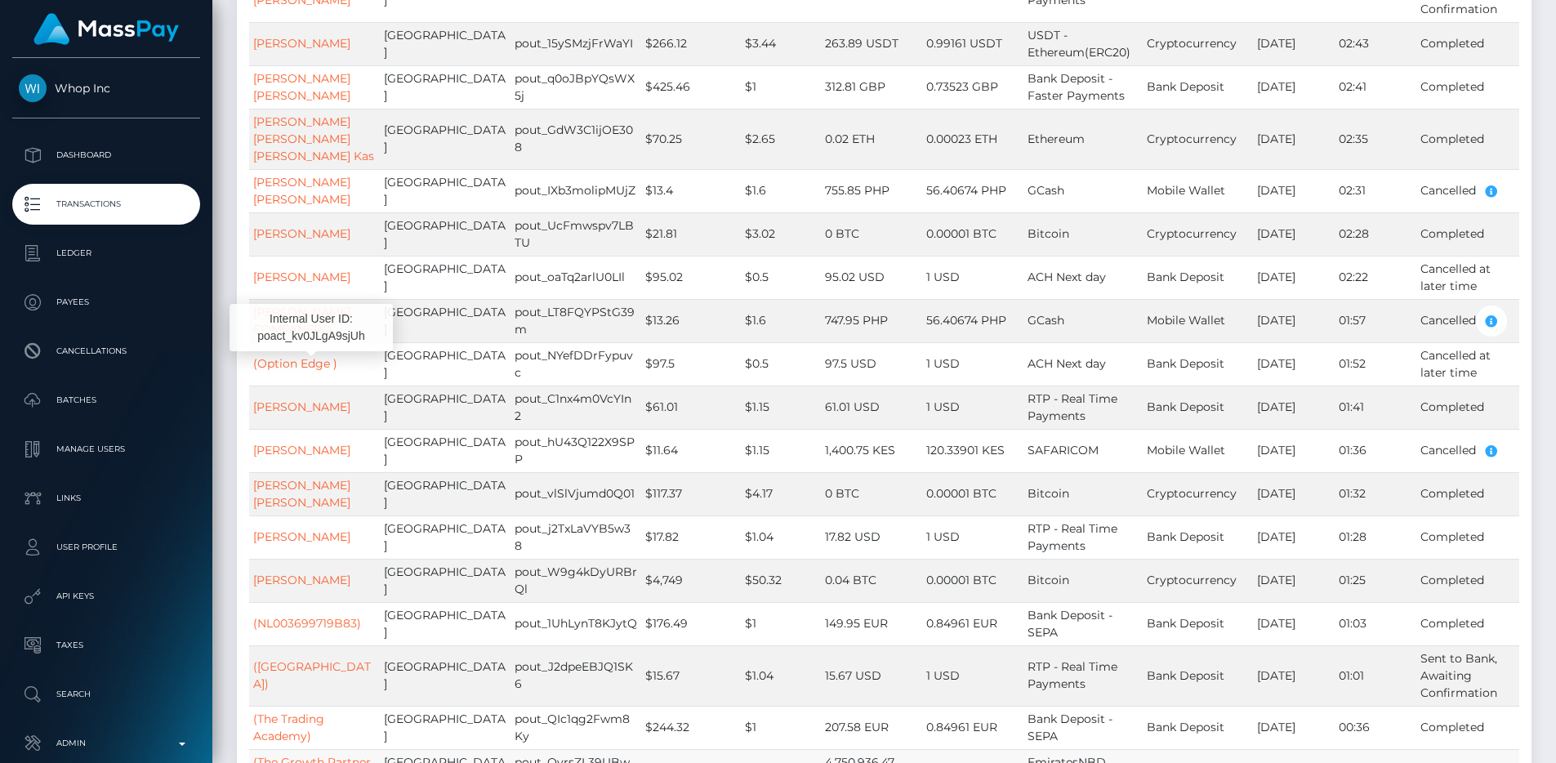
click at [330, 755] on link "(The Growth Partner DMCC)" at bounding box center [312, 771] width 118 height 32
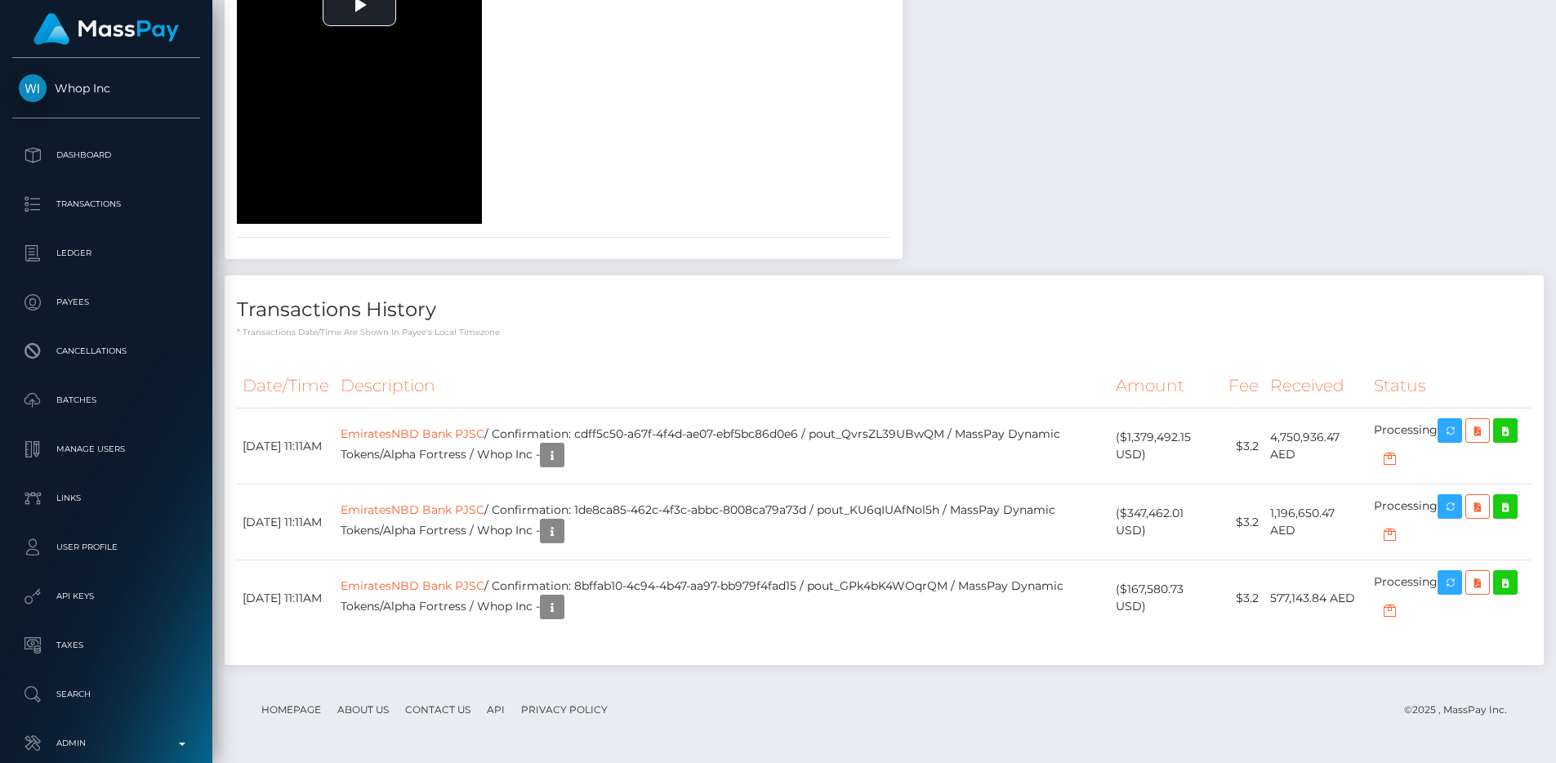
scroll to position [2302, 0]
click at [140, 740] on p "Admin" at bounding box center [106, 743] width 175 height 25
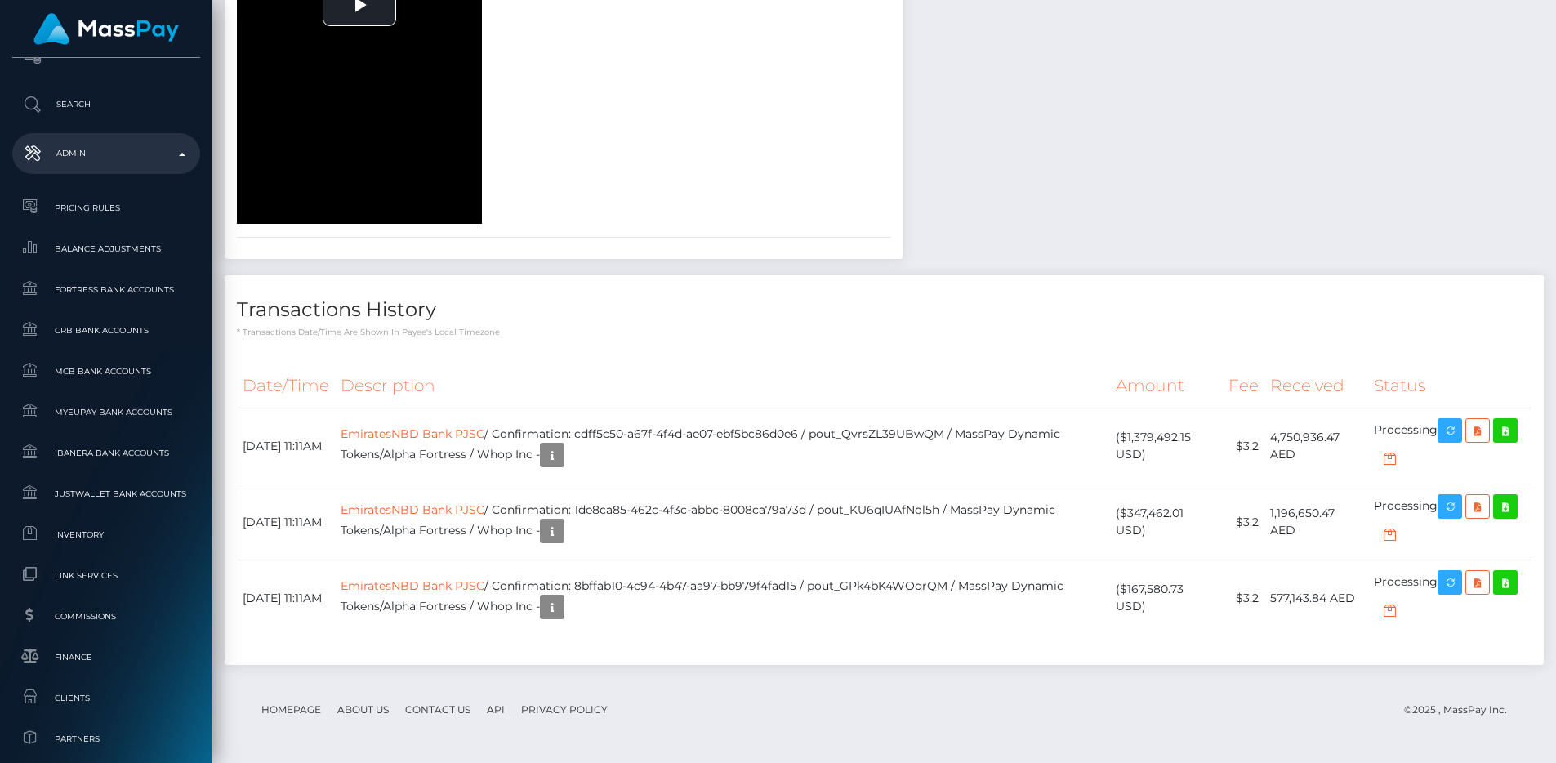
scroll to position [898, 0]
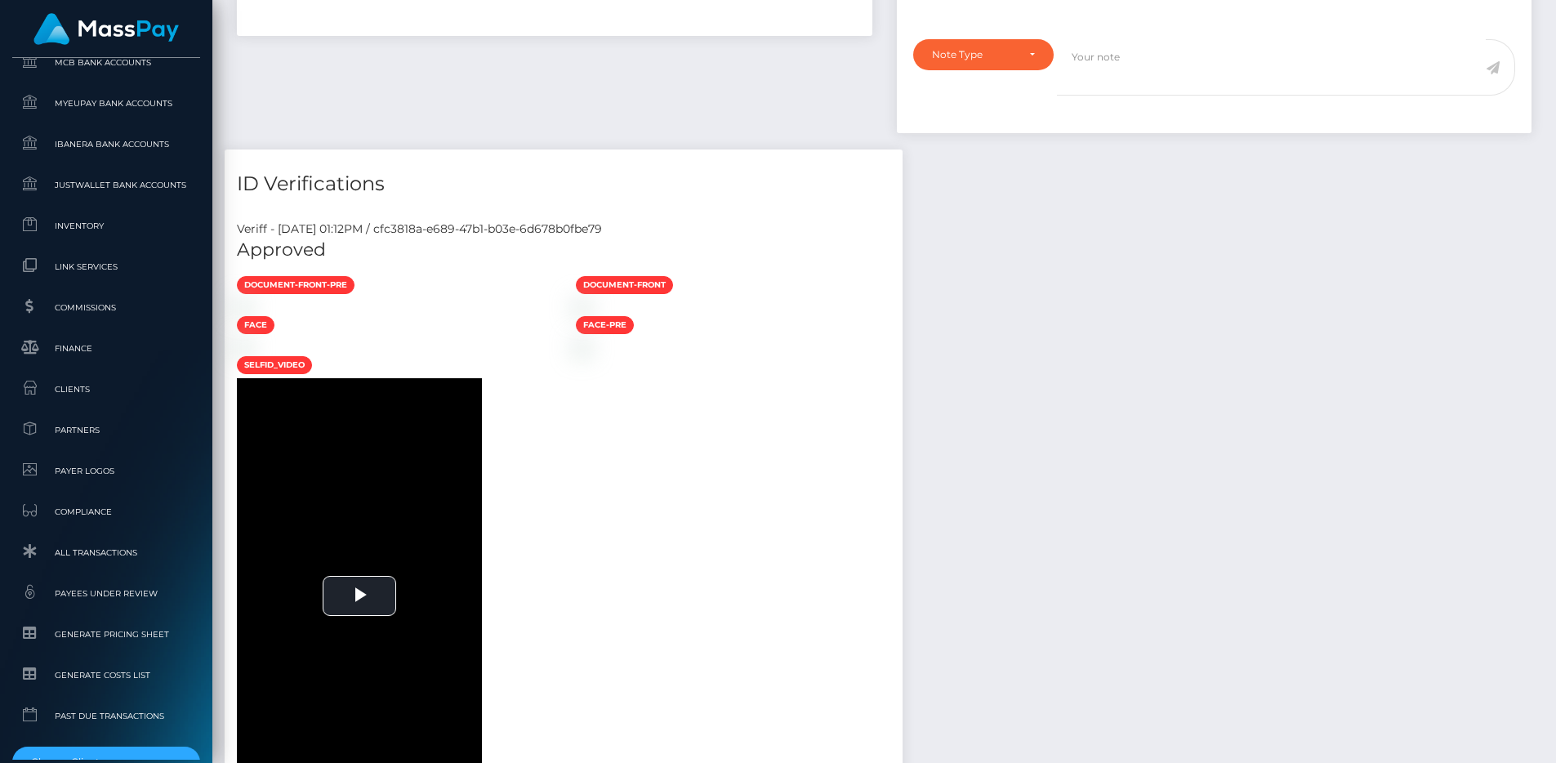
scroll to position [876, 0]
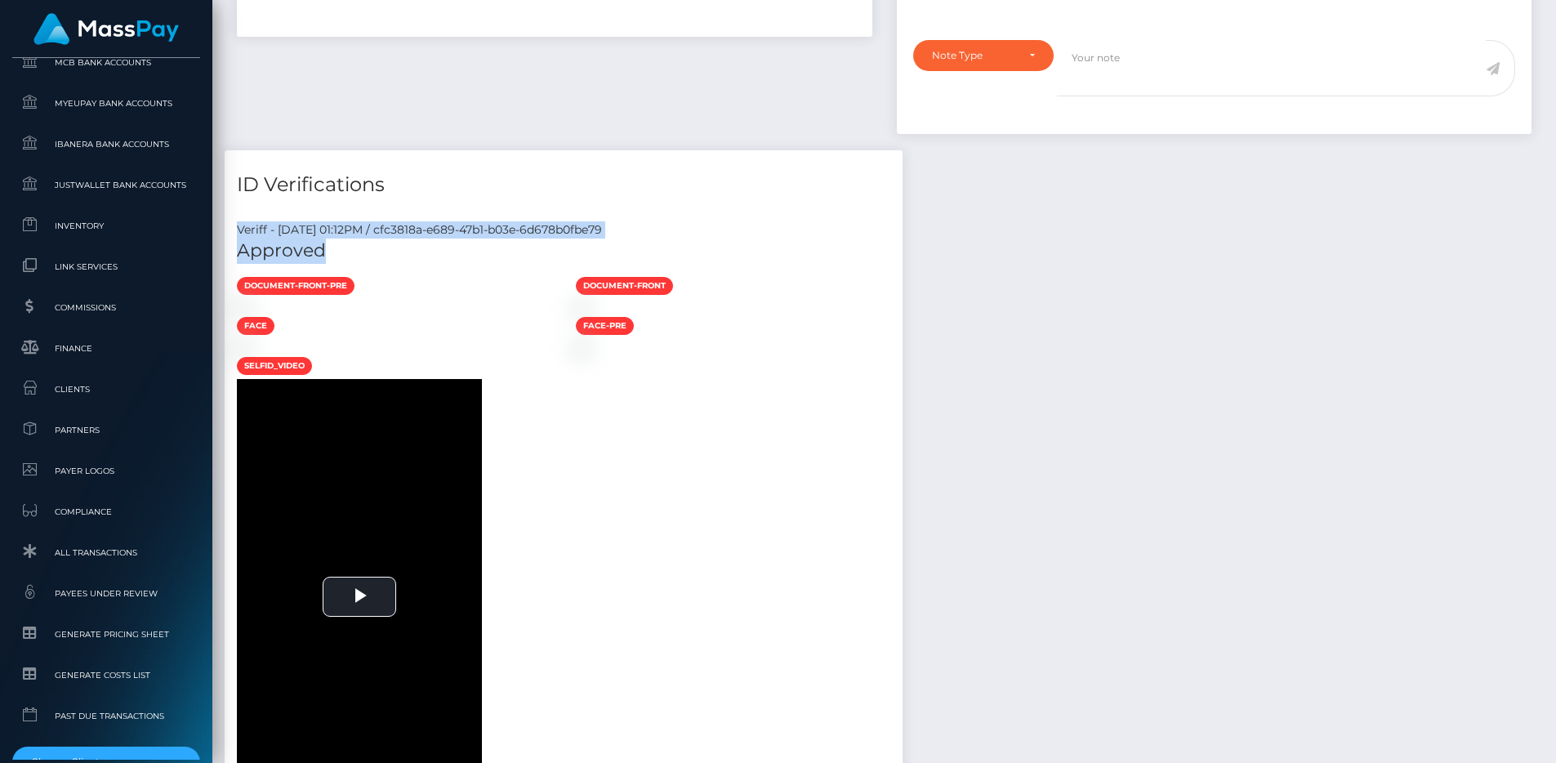
drag, startPoint x: 237, startPoint y: 228, endPoint x: 354, endPoint y: 254, distance: 120.5
click at [354, 254] on div "Veriff - August 10, 2025 01:12PM / cfc3818a-e689-47b1-b03e-6d678b0fbe79 Approve…" at bounding box center [564, 529] width 678 height 640
click at [354, 254] on h5 "Approved" at bounding box center [563, 250] width 653 height 25
drag, startPoint x: 354, startPoint y: 254, endPoint x: 235, endPoint y: 223, distance: 123.2
click at [235, 223] on div "Veriff - August 10, 2025 01:12PM / cfc3818a-e689-47b1-b03e-6d678b0fbe79 Approve…" at bounding box center [564, 529] width 678 height 640
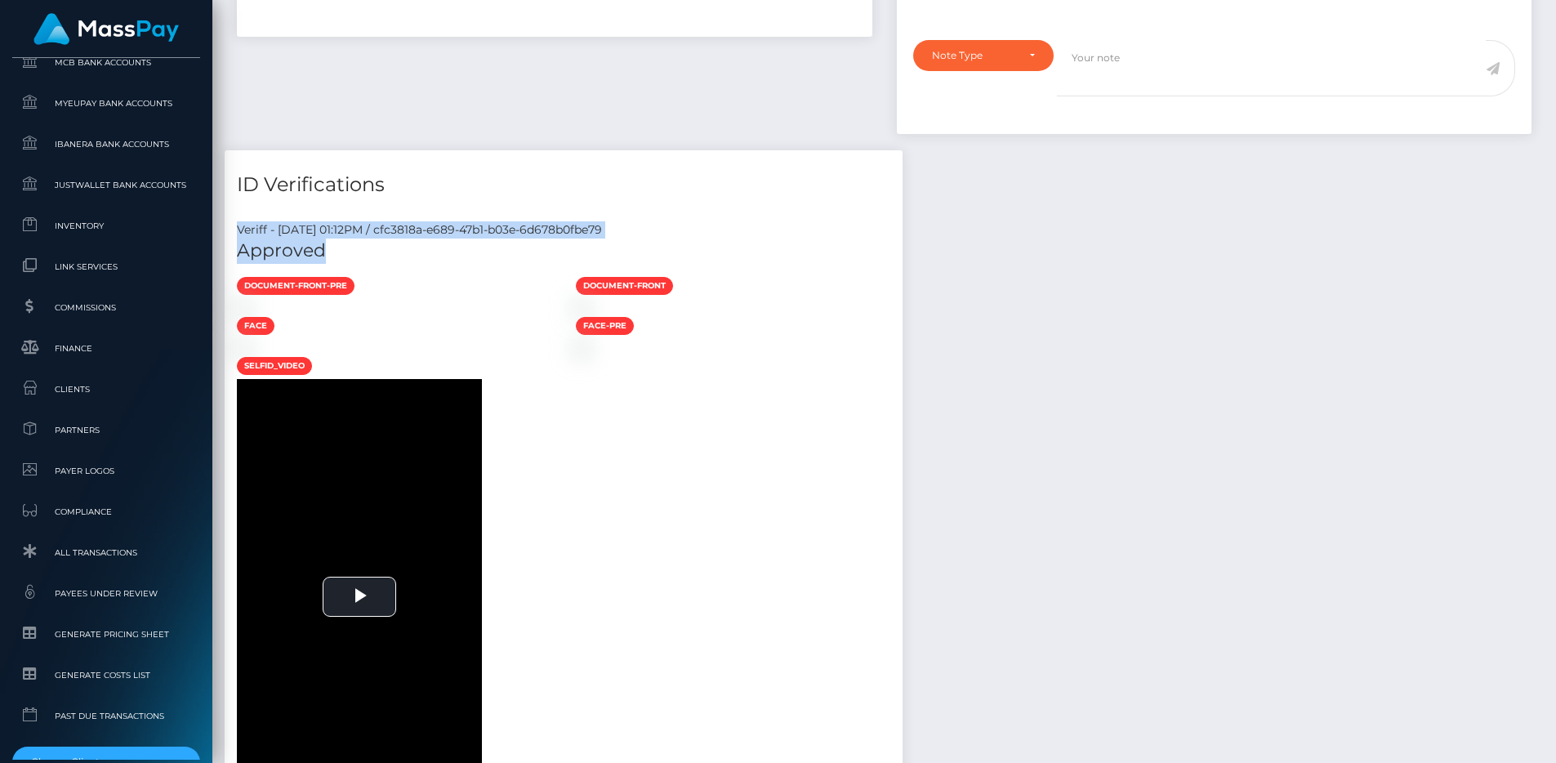
click at [235, 223] on div "Veriff - August 10, 2025 01:12PM / cfc3818a-e689-47b1-b03e-6d678b0fbe79" at bounding box center [564, 229] width 678 height 17
drag, startPoint x: 236, startPoint y: 189, endPoint x: 326, endPoint y: 251, distance: 108.7
click at [326, 251] on div "ID Verifications Veriff - August 10, 2025 01:12PM / cfc3818a-e689-47b1-b03e-6d6…" at bounding box center [564, 499] width 678 height 699
click at [326, 251] on h5 "Approved" at bounding box center [563, 250] width 653 height 25
drag, startPoint x: 334, startPoint y: 254, endPoint x: 236, endPoint y: 180, distance: 123.0
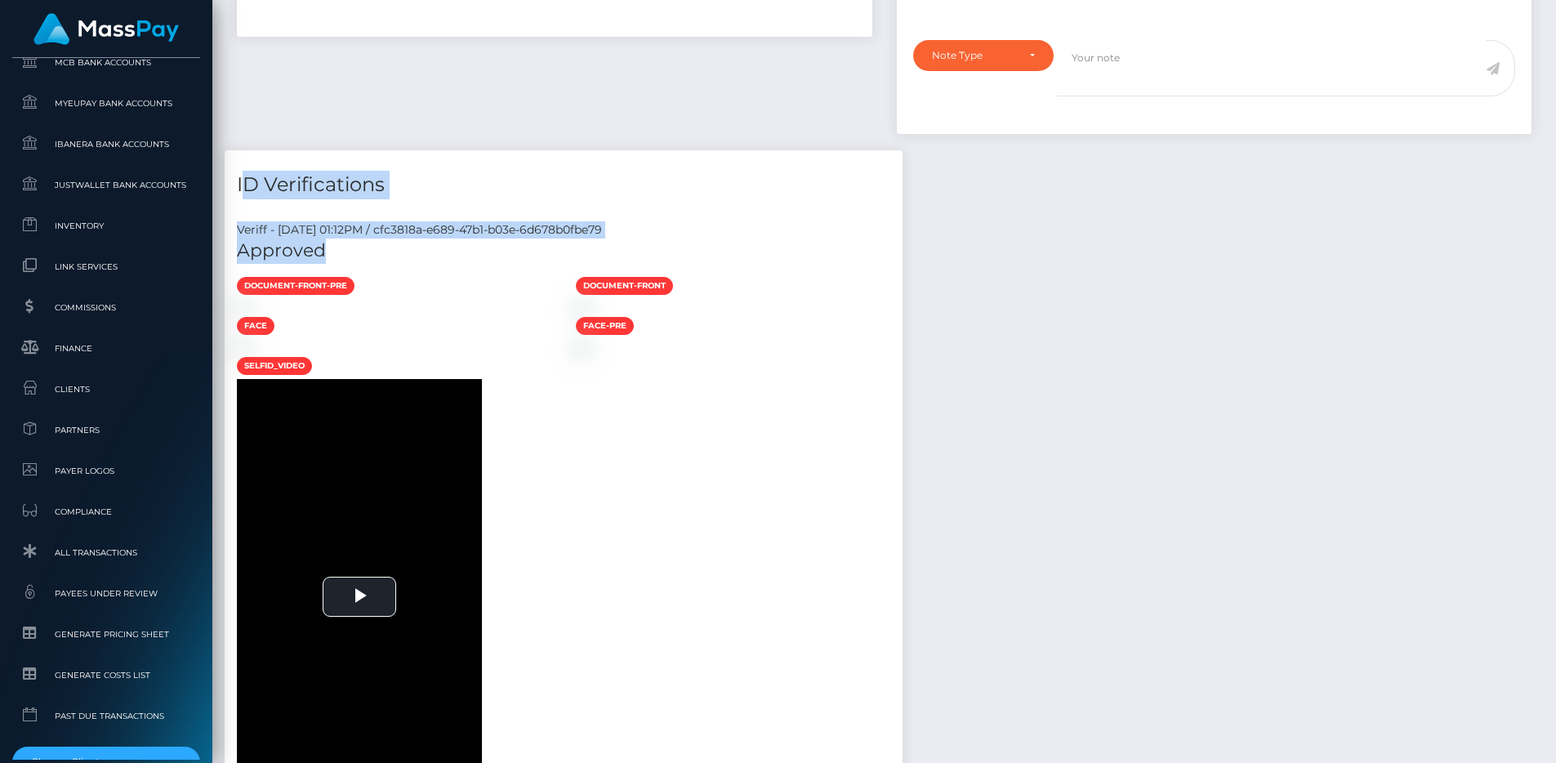
click at [236, 180] on div "ID Verifications Veriff - August 10, 2025 01:12PM / cfc3818a-e689-47b1-b03e-6d6…" at bounding box center [564, 499] width 678 height 699
click at [237, 180] on h4 "ID Verifications" at bounding box center [563, 185] width 653 height 29
drag, startPoint x: 236, startPoint y: 180, endPoint x: 324, endPoint y: 247, distance: 111.2
click at [324, 247] on div "ID Verifications Veriff - August 10, 2025 01:12PM / cfc3818a-e689-47b1-b03e-6d6…" at bounding box center [564, 499] width 678 height 699
click at [334, 252] on h5 "Approved" at bounding box center [563, 250] width 653 height 25
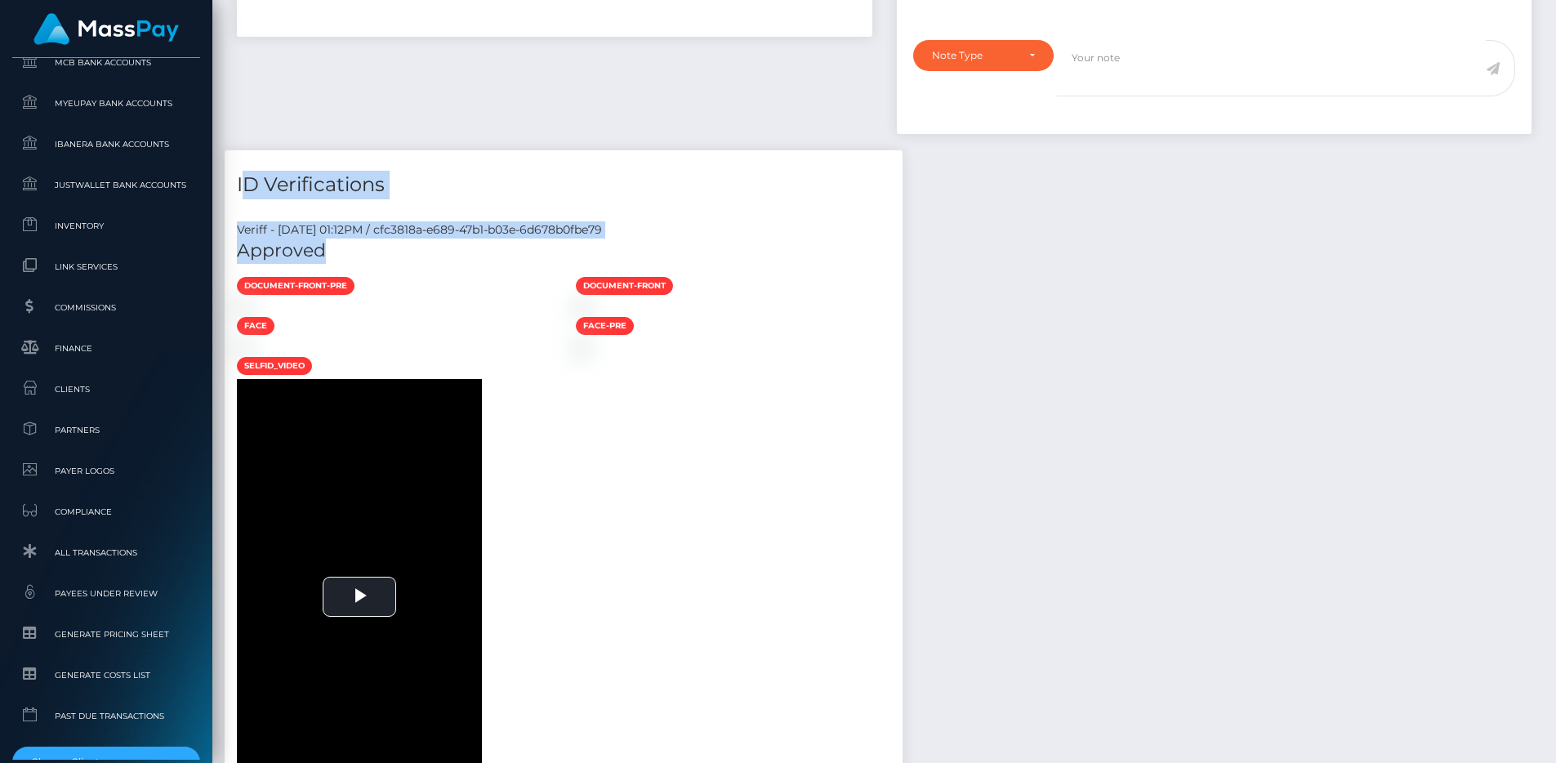
drag, startPoint x: 340, startPoint y: 255, endPoint x: 233, endPoint y: 180, distance: 130.7
click at [233, 180] on div "ID Verifications Veriff - August 10, 2025 01:12PM / cfc3818a-e689-47b1-b03e-6d6…" at bounding box center [564, 499] width 678 height 699
click at [233, 180] on div "ID Verifications" at bounding box center [564, 174] width 678 height 49
drag, startPoint x: 233, startPoint y: 180, endPoint x: 336, endPoint y: 247, distance: 123.0
click at [336, 247] on div "ID Verifications Veriff - August 10, 2025 01:12PM / cfc3818a-e689-47b1-b03e-6d6…" at bounding box center [564, 499] width 678 height 699
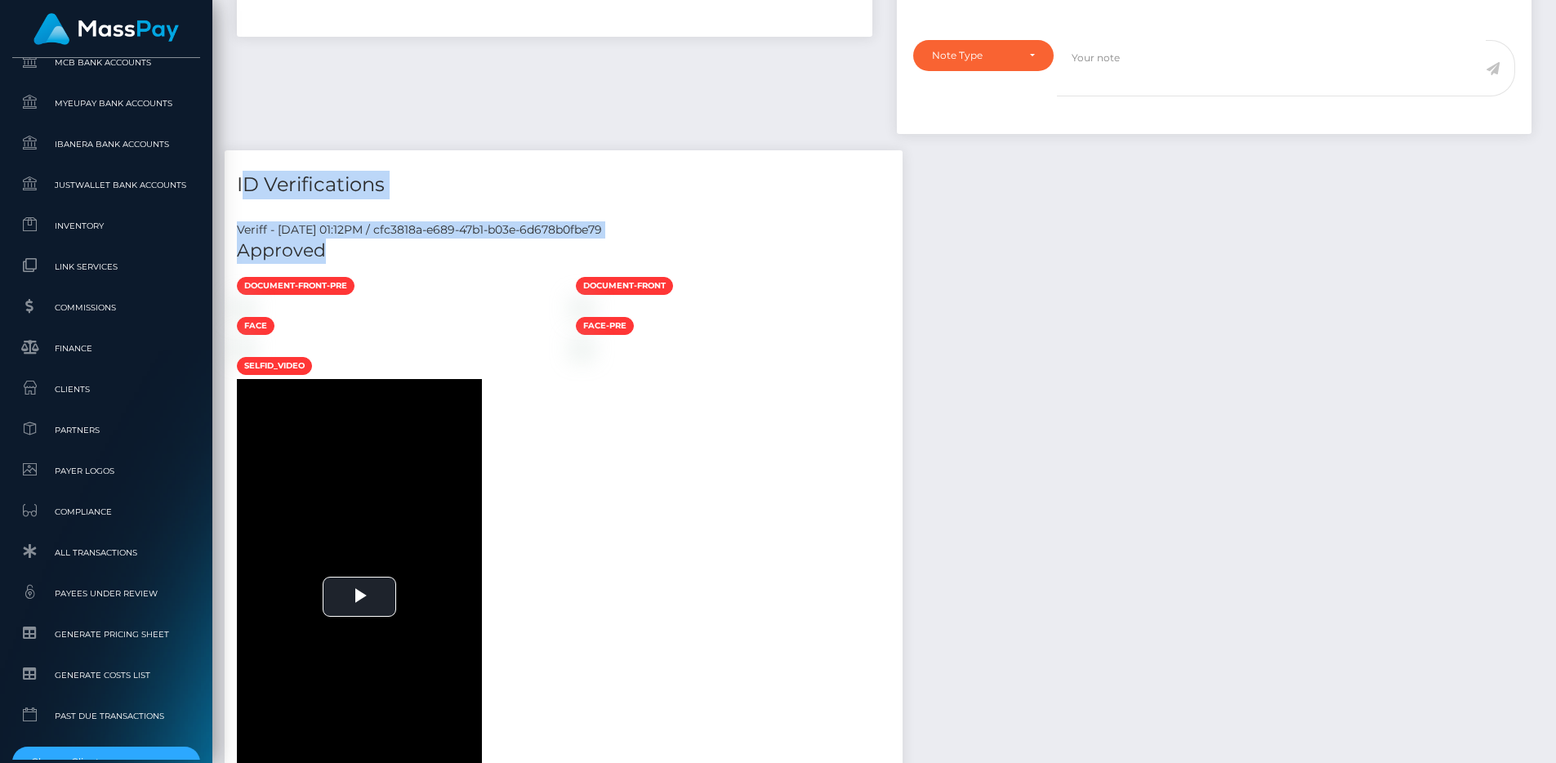
click at [336, 247] on h5 "Approved" at bounding box center [563, 250] width 653 height 25
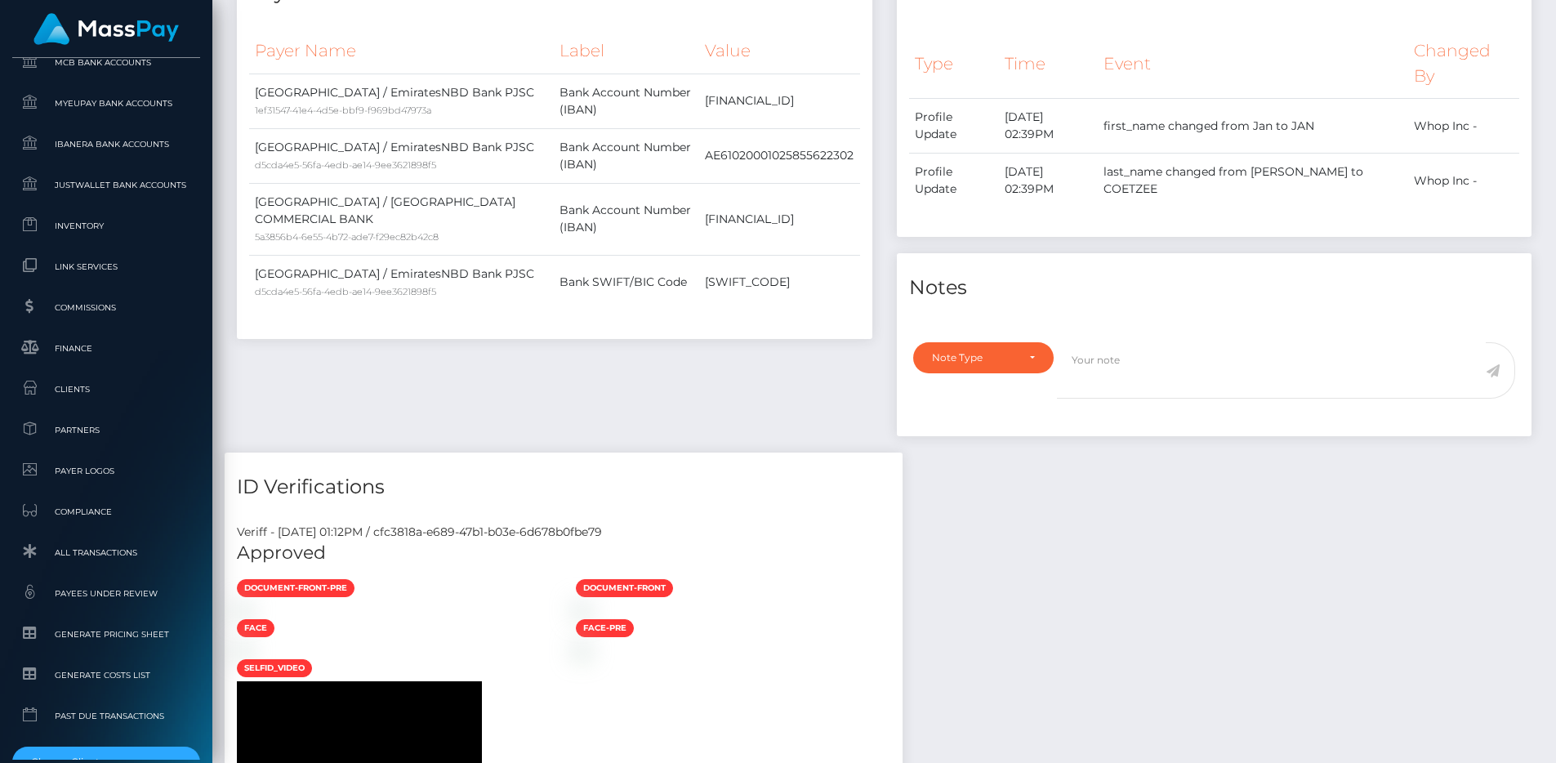
scroll to position [0, 0]
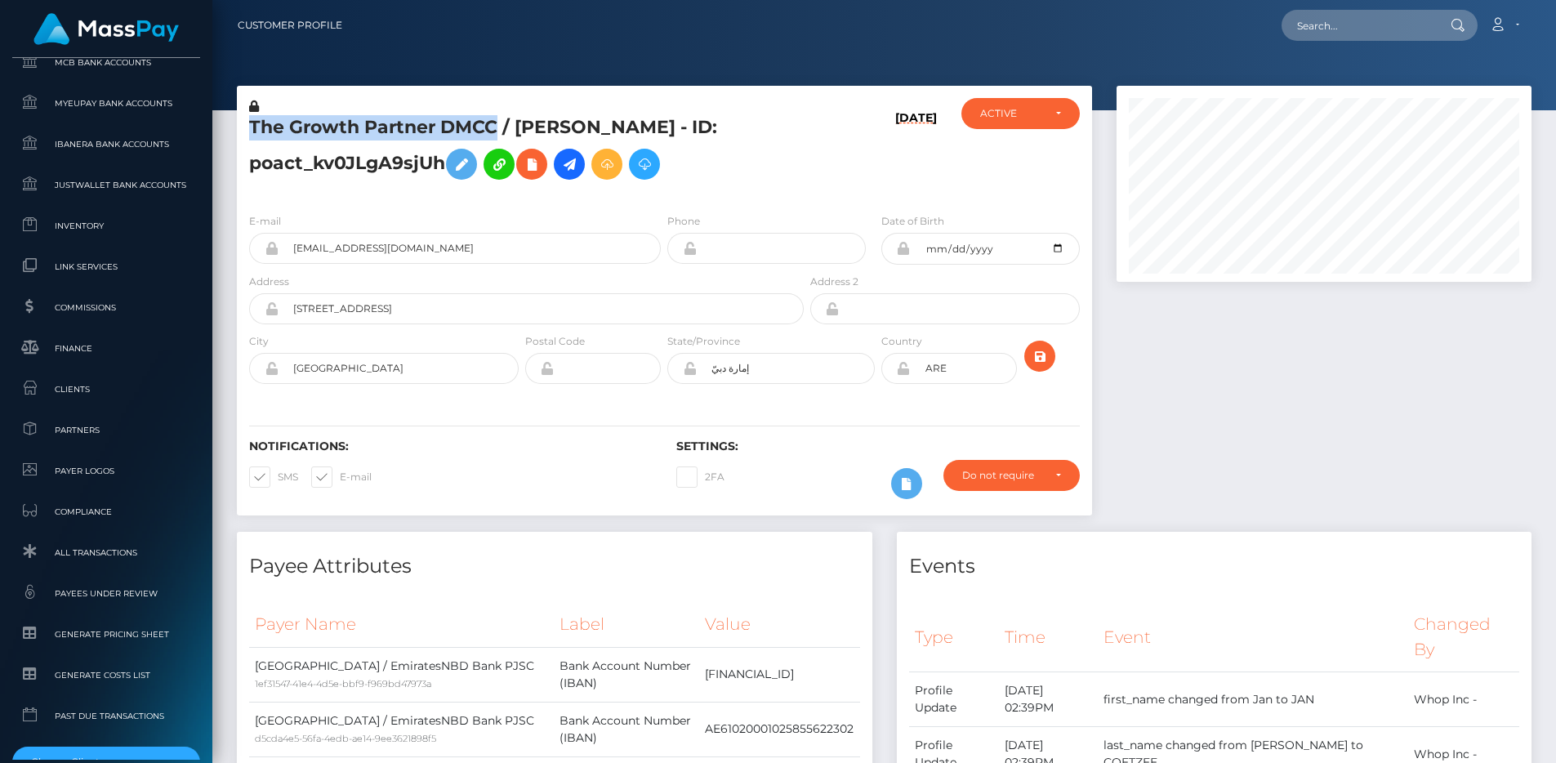
drag, startPoint x: 494, startPoint y: 125, endPoint x: 217, endPoint y: 132, distance: 277.0
copy div "The Growth Partner DMCC"
click at [1332, 442] on div at bounding box center [1323, 309] width 439 height 446
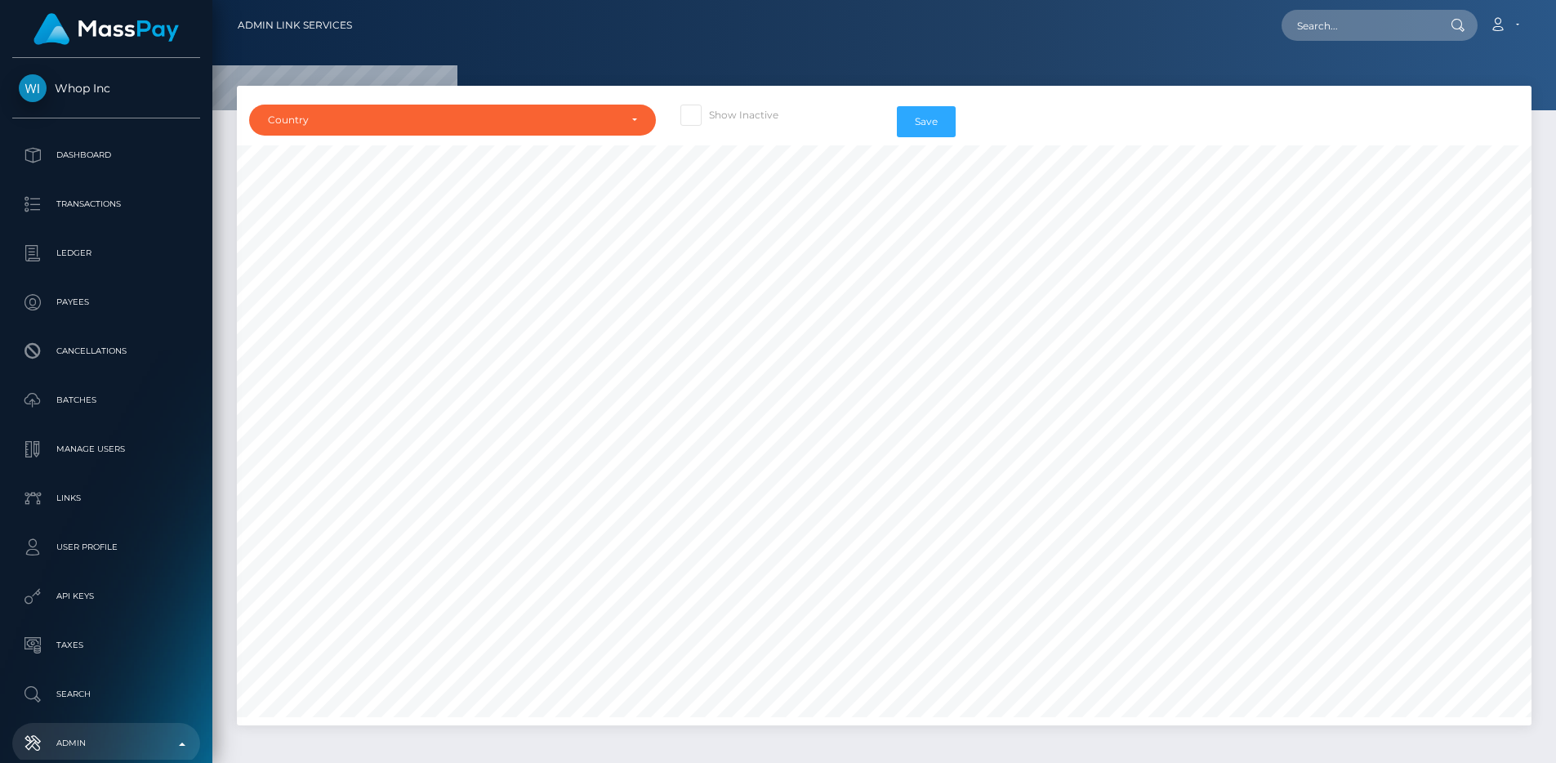
click at [709, 109] on span at bounding box center [709, 115] width 0 height 12
click at [709, 109] on input "Show Inactive" at bounding box center [714, 110] width 11 height 11
checkbox input "true"
click at [559, 125] on div "Country" at bounding box center [443, 120] width 350 height 13
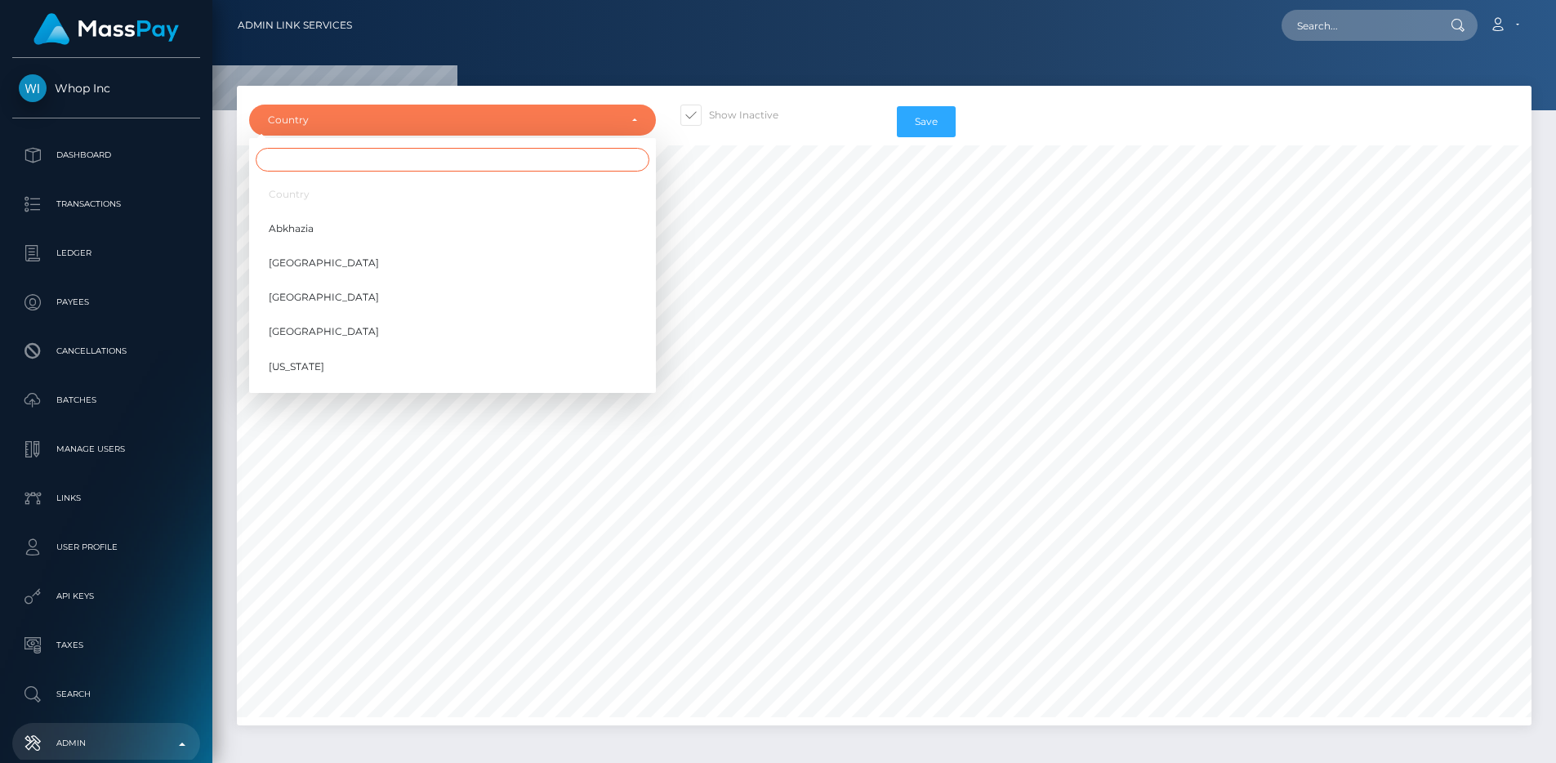
click at [464, 162] on input "Search" at bounding box center [453, 160] width 394 height 24
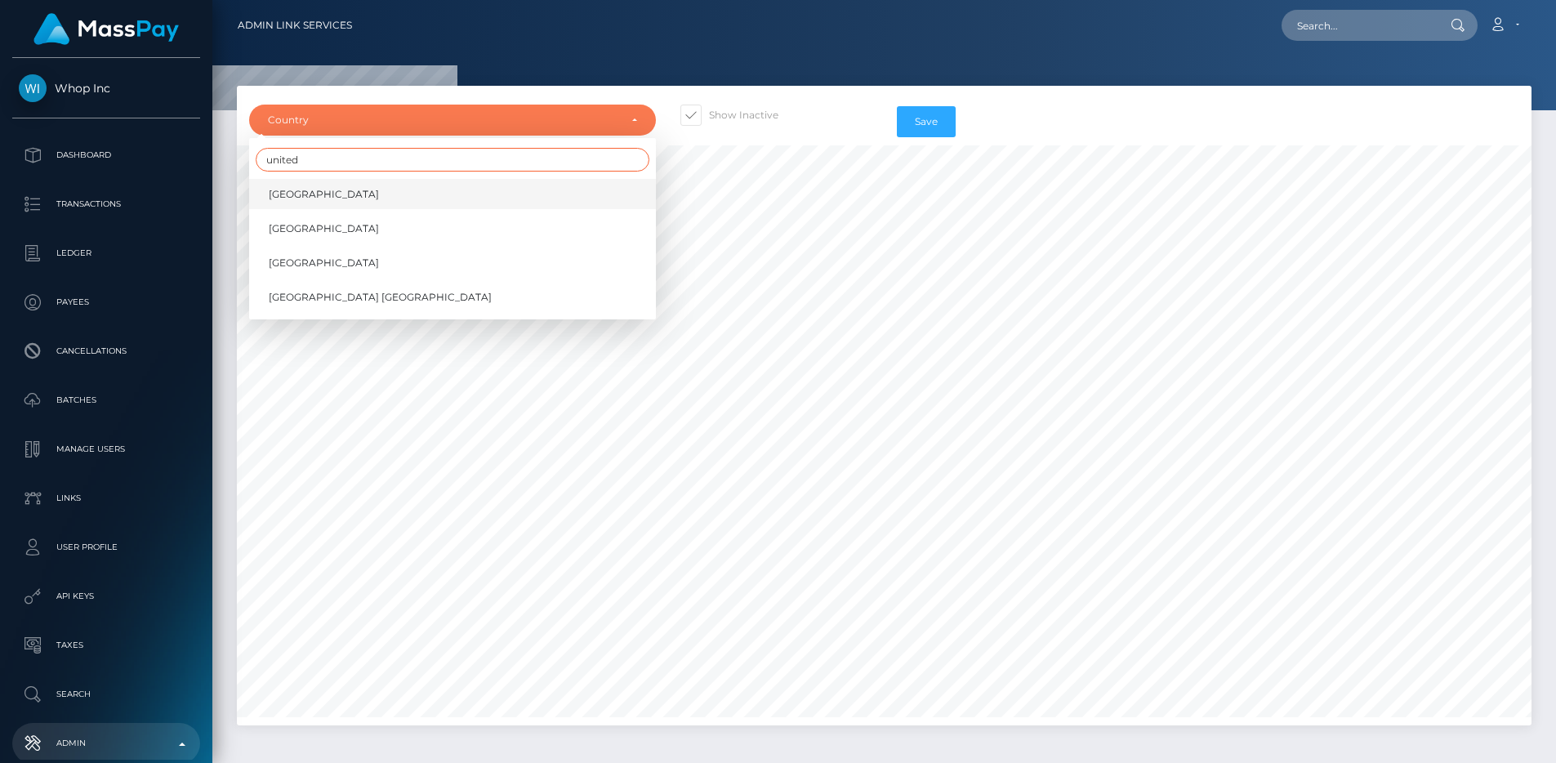
type input "united"
click at [376, 194] on link "[GEOGRAPHIC_DATA]" at bounding box center [452, 194] width 407 height 30
select select "AE"
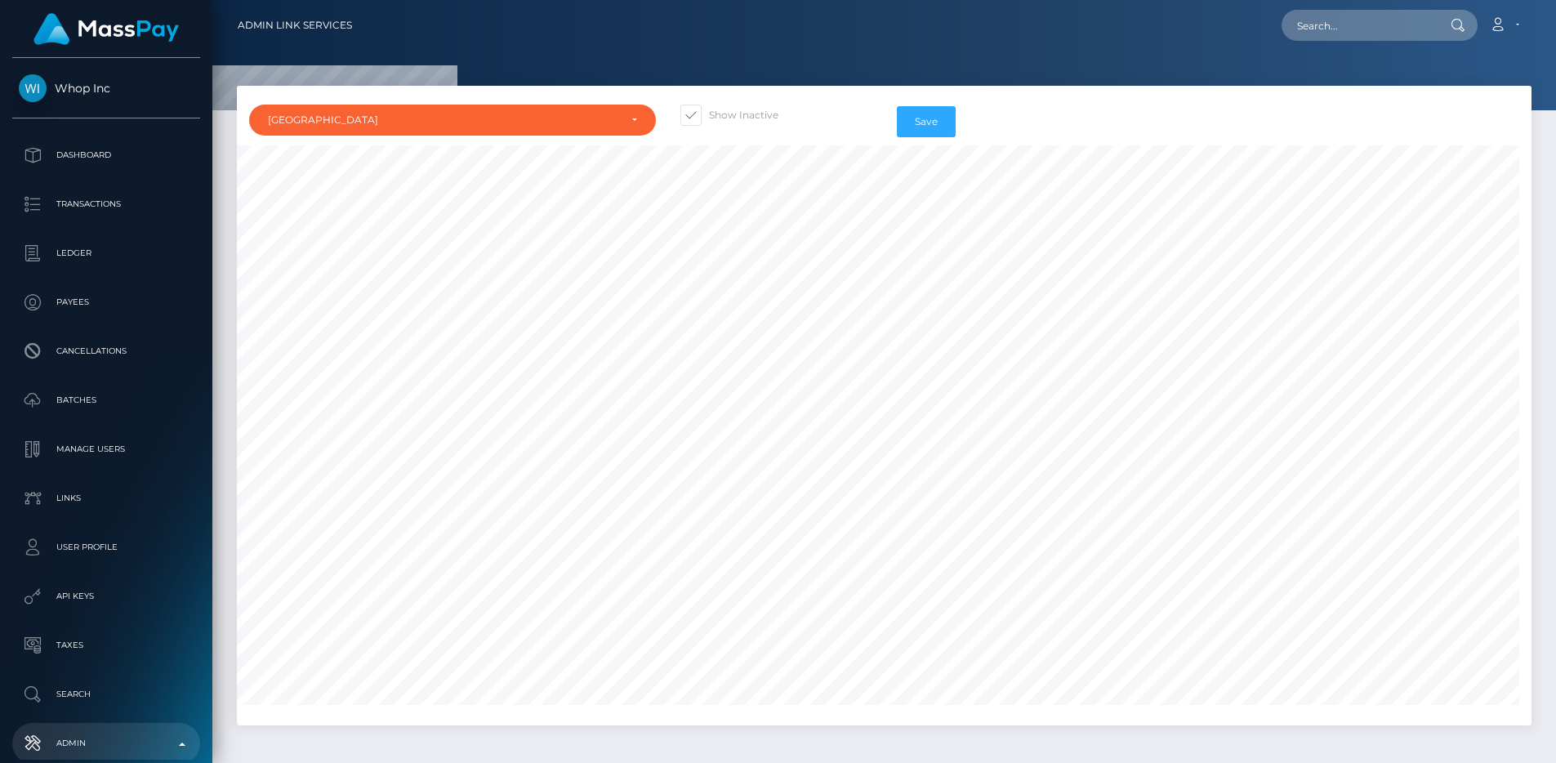
scroll to position [420, 824]
click at [934, 113] on button "Save" at bounding box center [926, 121] width 59 height 31
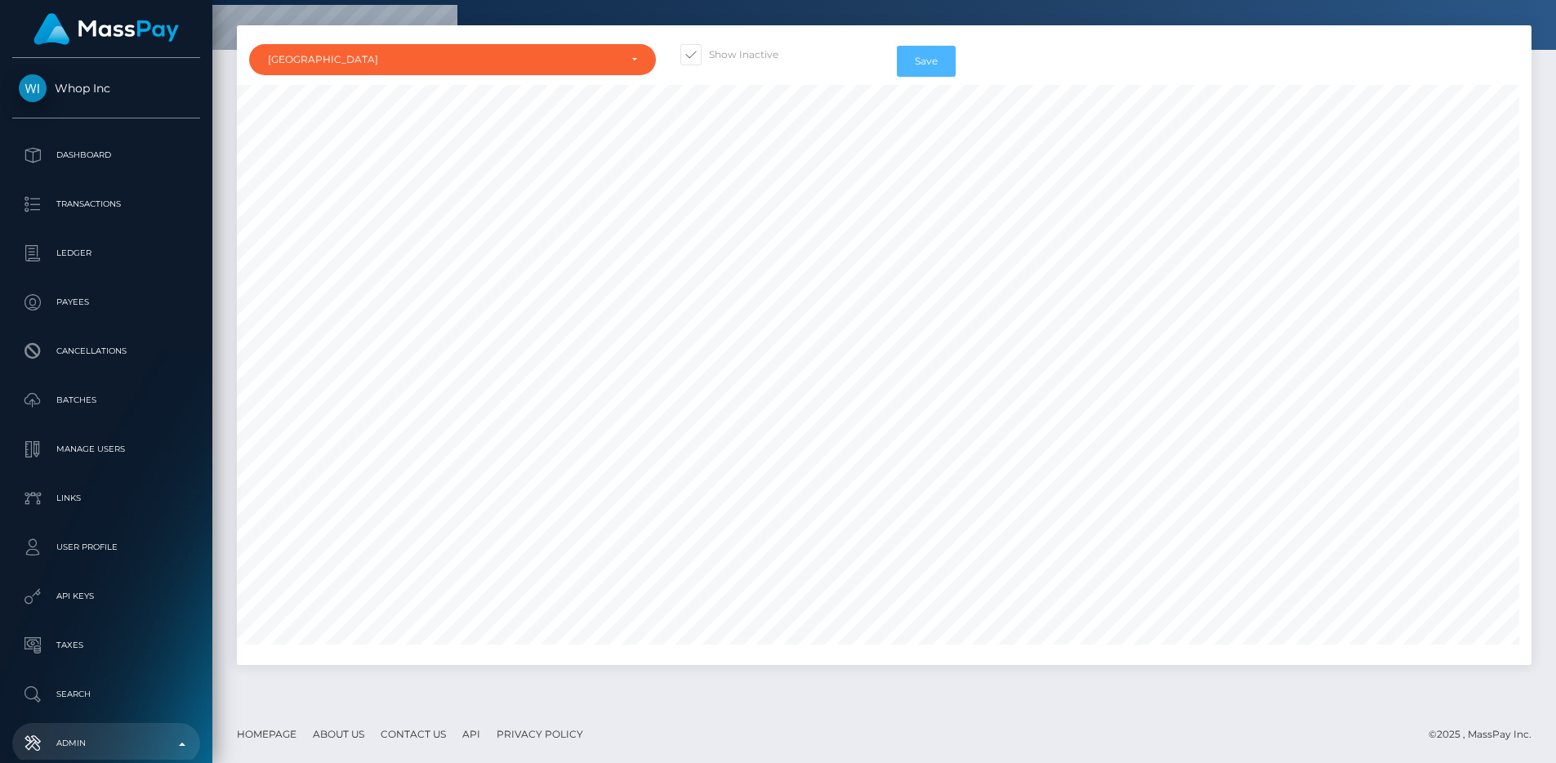
scroll to position [2756, 0]
